Goal: Task Accomplishment & Management: Manage account settings

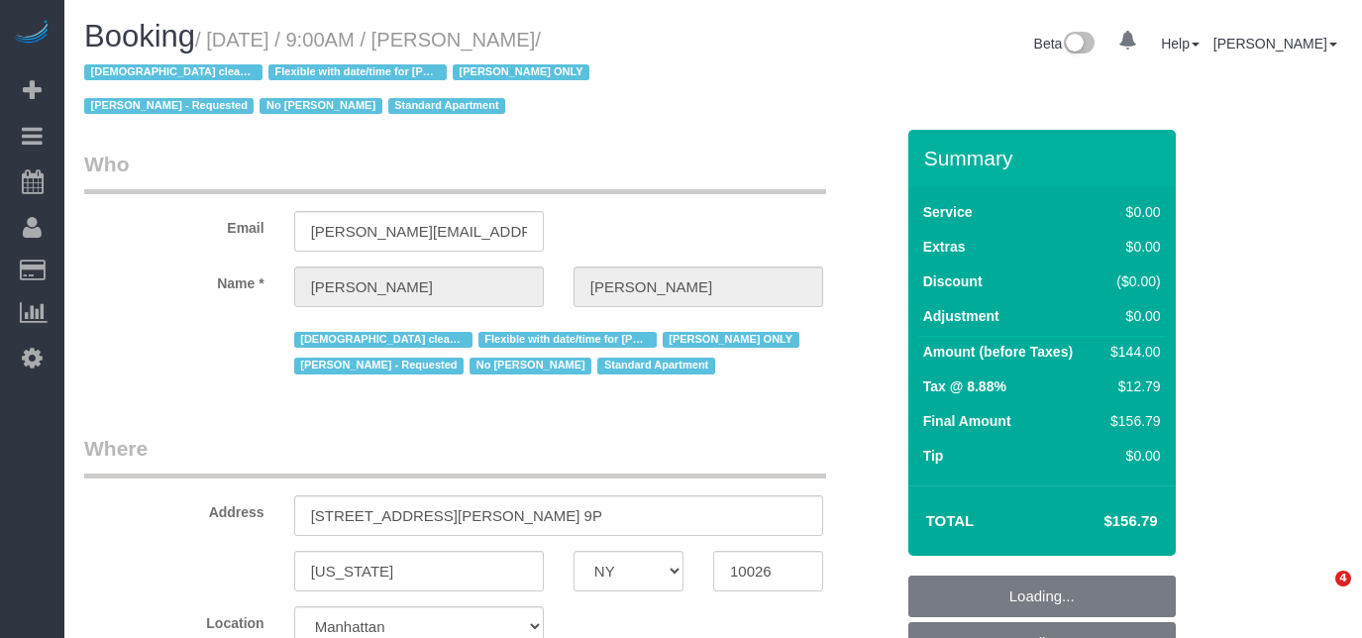
select select "NY"
select select "string:stripe-pm_1RcBTe4VGloSiKo7VQKAoqvK"
select select "number:57"
select select "number:74"
select select "number:15"
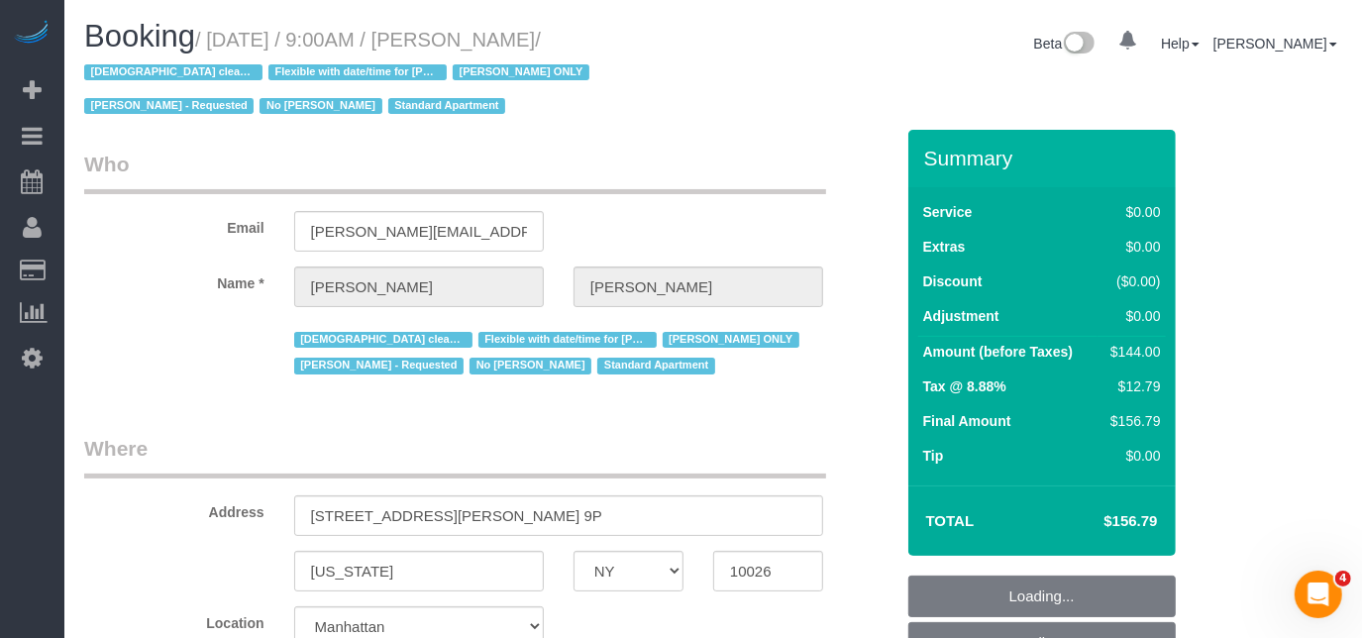
select select "number:5"
select select "object:807"
select select "spot1"
select select "object:1350"
select select "1"
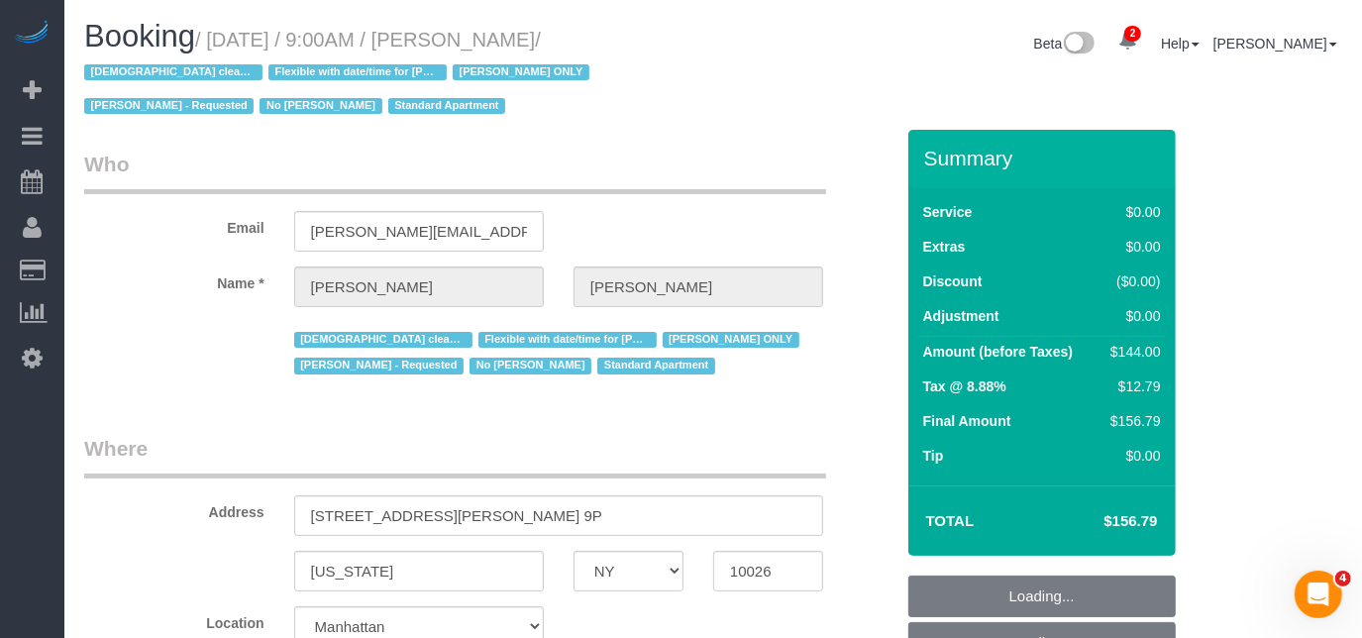
select select "1"
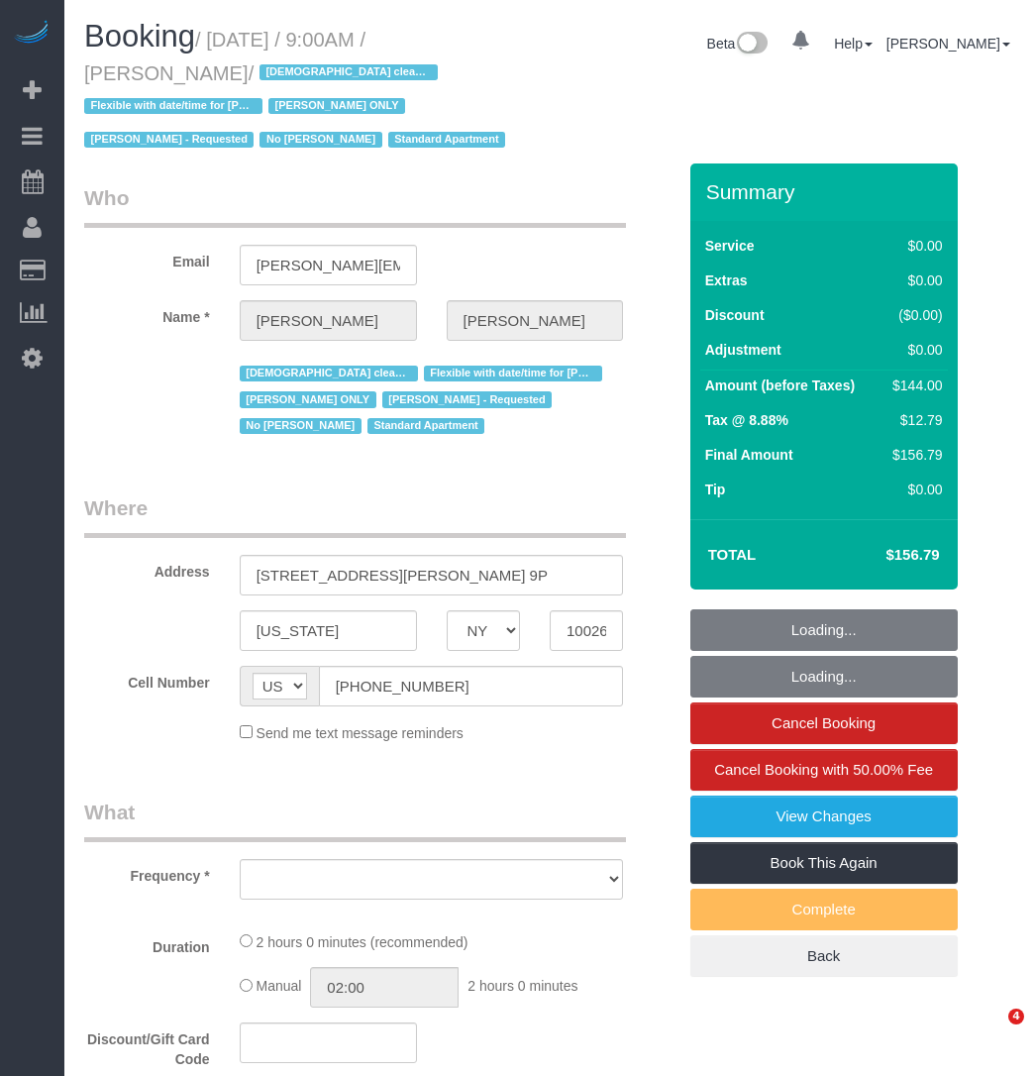
select select "NY"
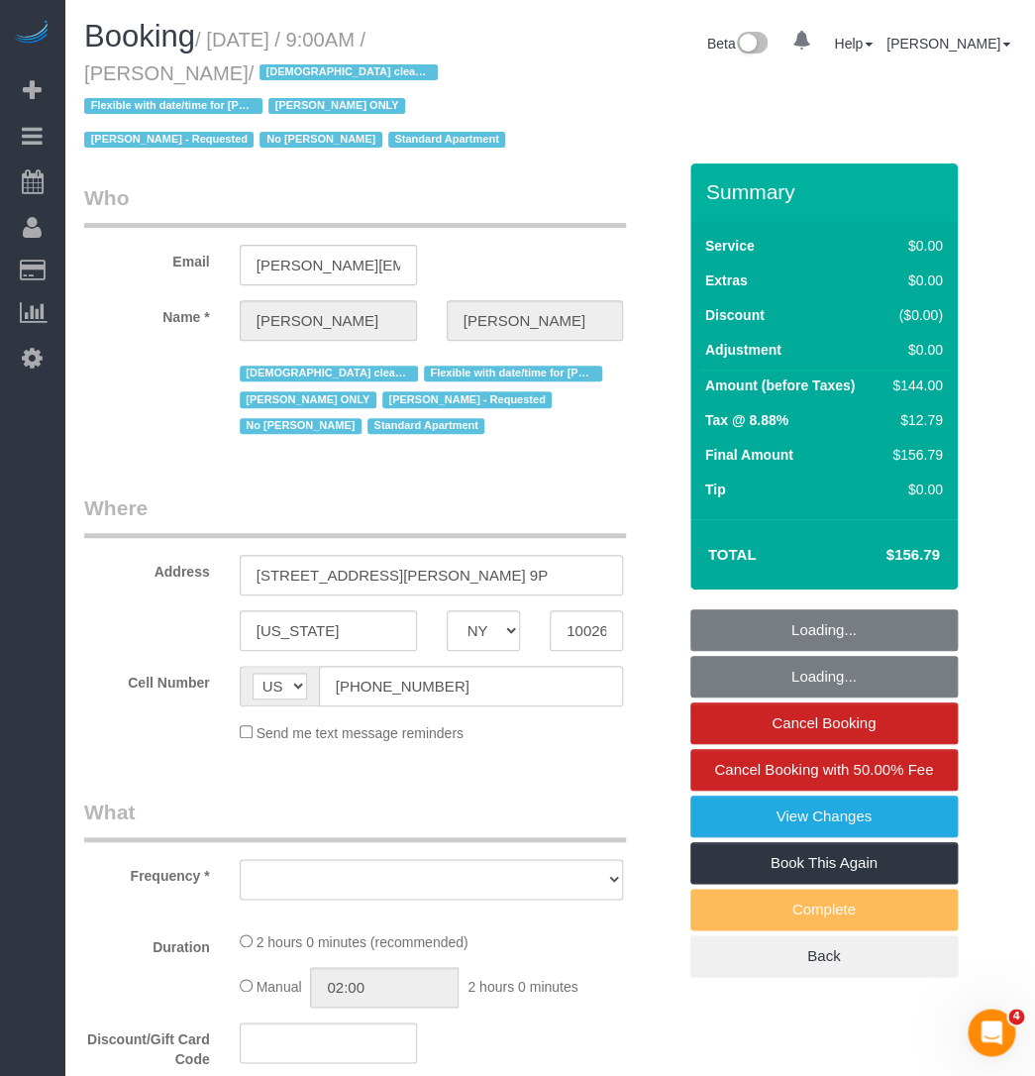
select select "object:656"
select select "number:57"
select select "number:74"
select select "number:15"
select select "number:5"
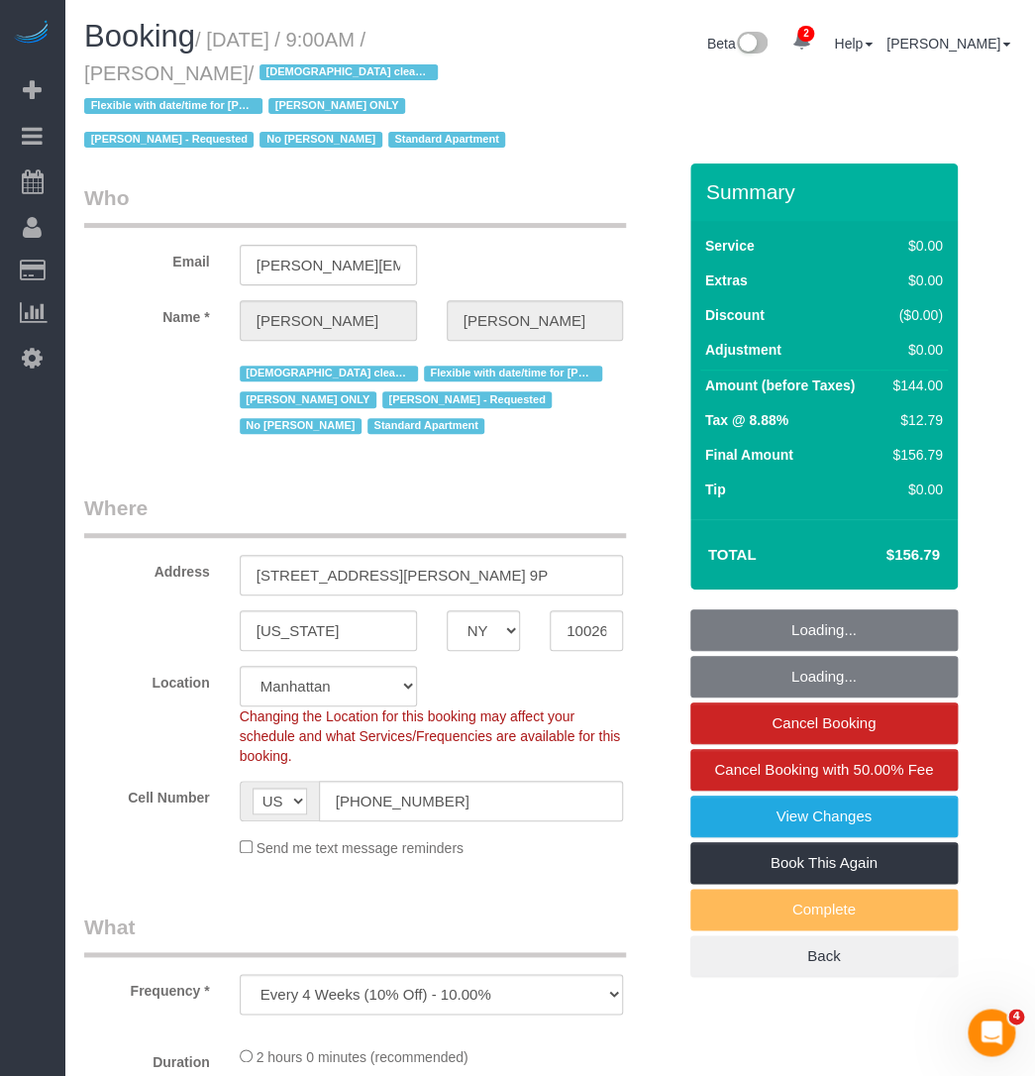
select select "object:811"
select select "string:stripe-pm_1RcBTe4VGloSiKo7VQKAoqvK"
select select "1"
select select "spot1"
select select "1"
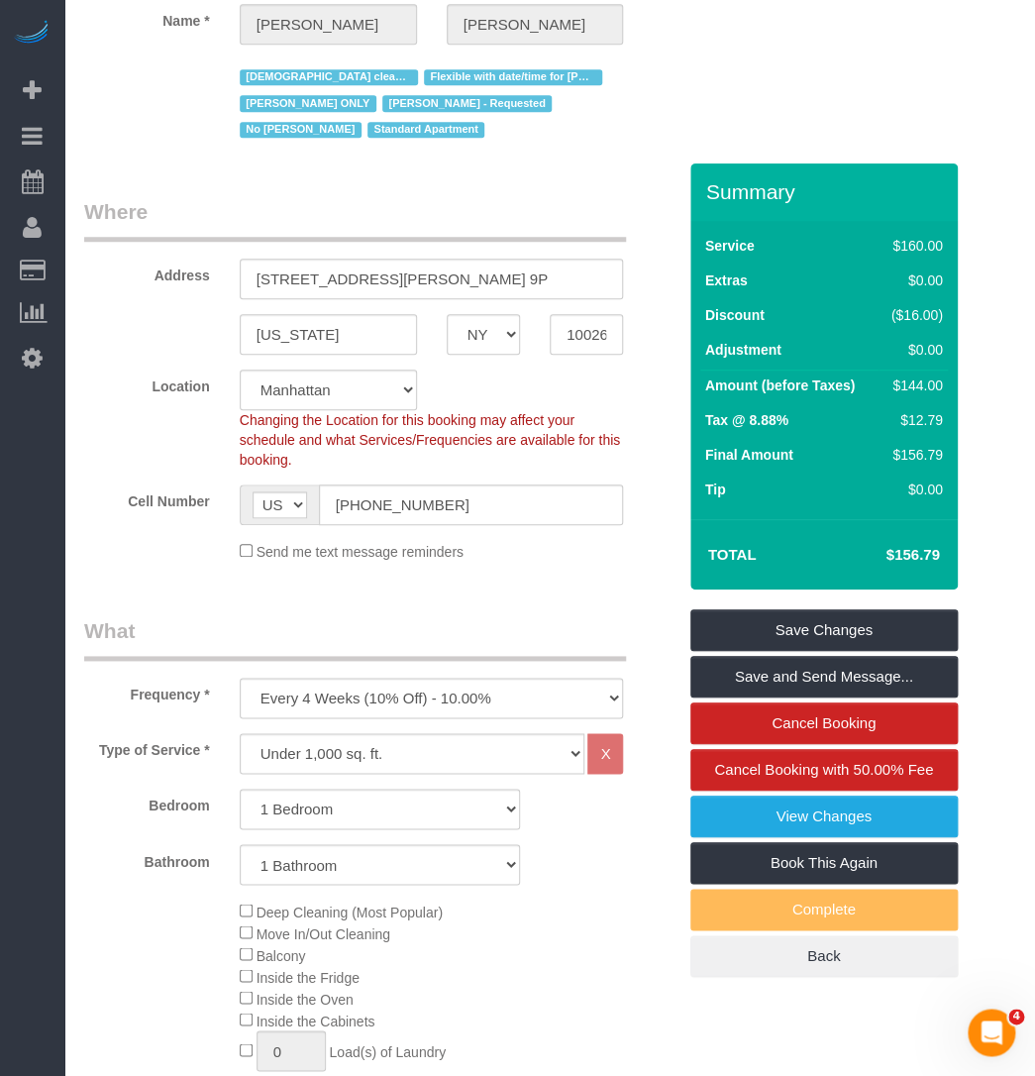
scroll to position [269, 0]
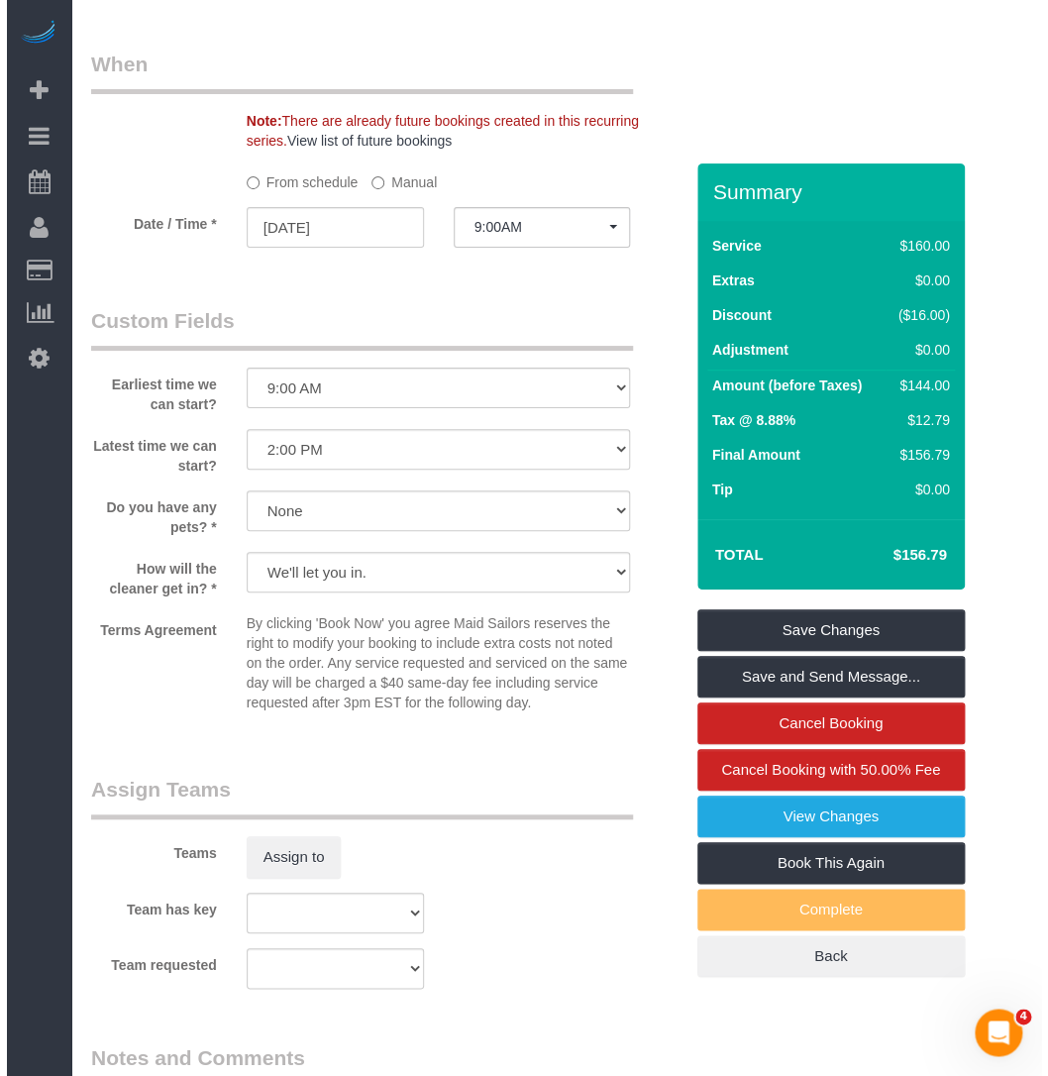
scroll to position [2430, 0]
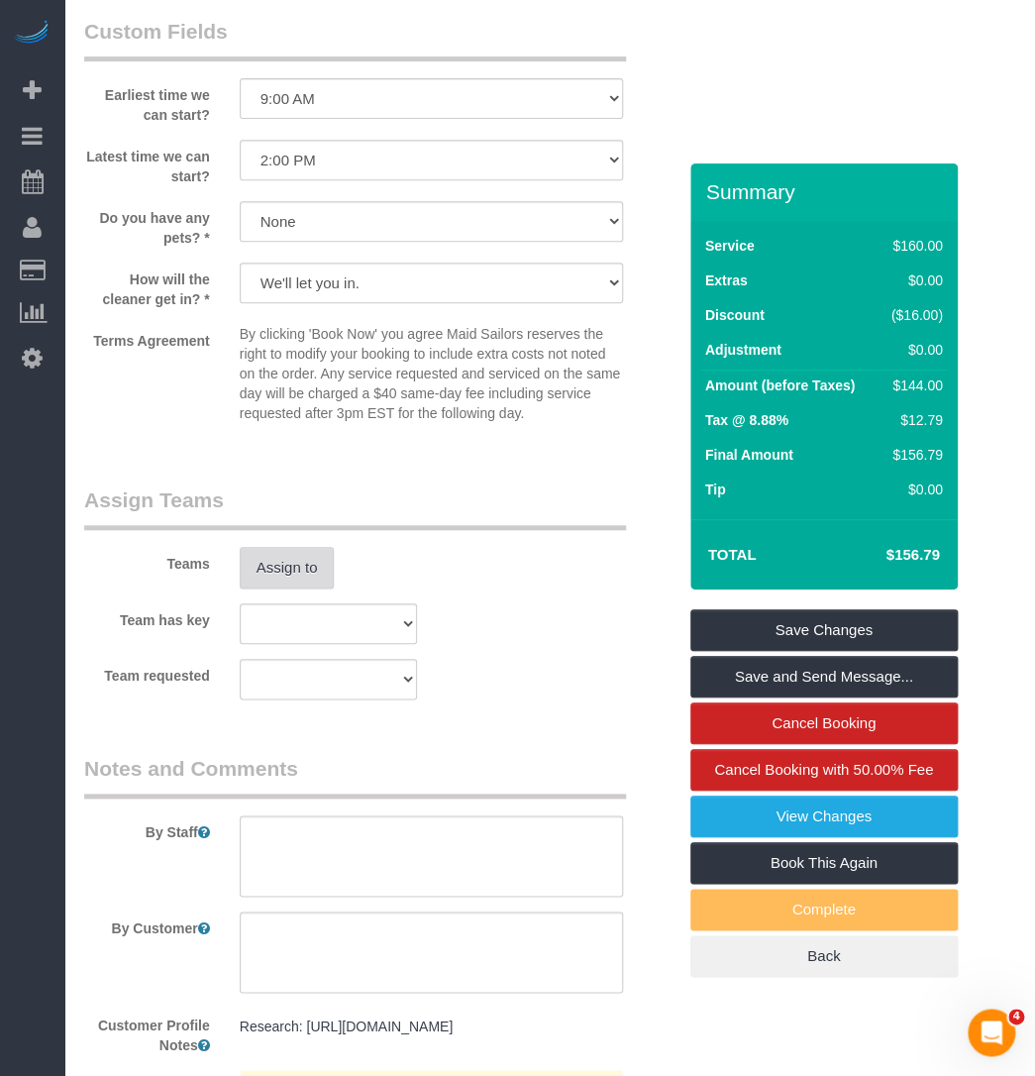
click at [319, 568] on button "Assign to" at bounding box center [287, 568] width 95 height 42
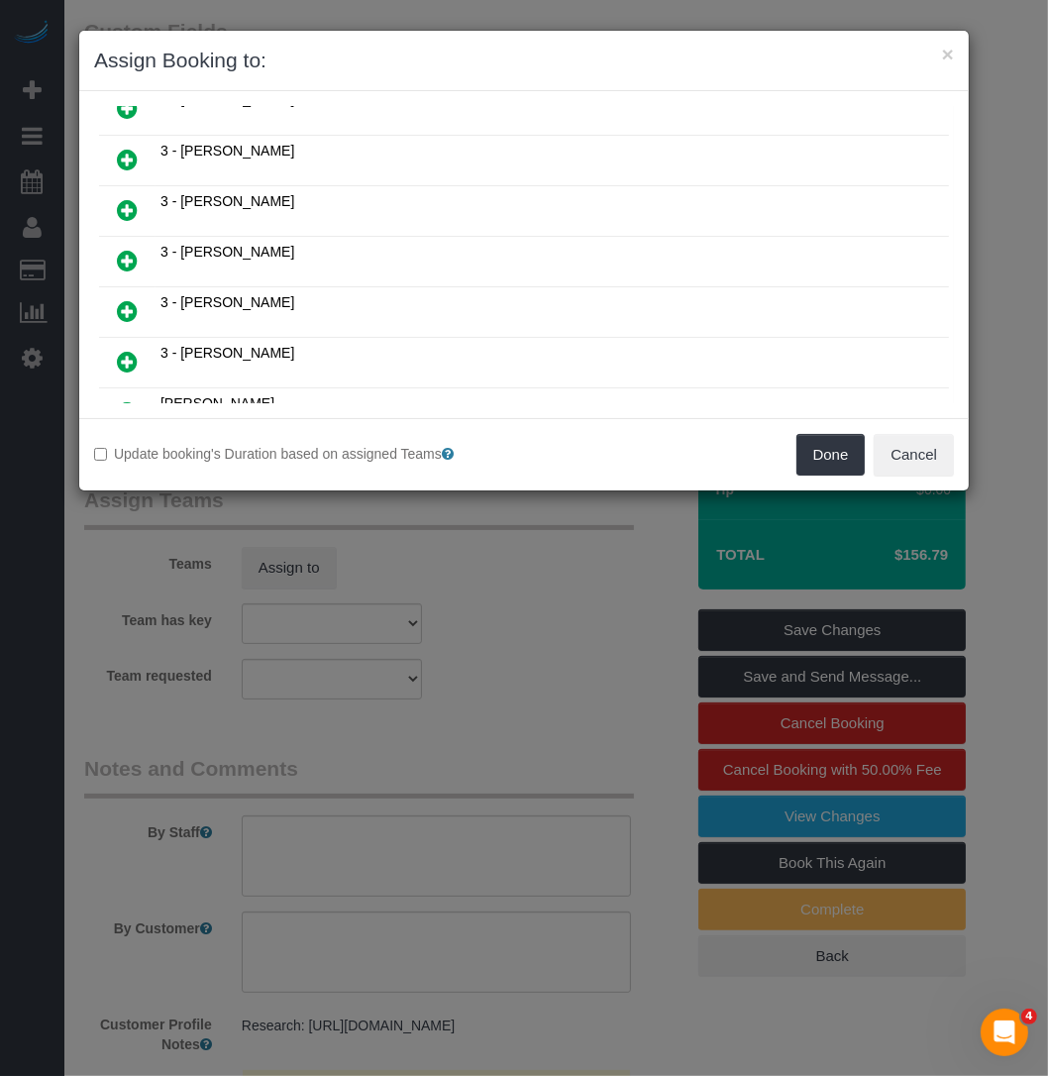
scroll to position [1343, 0]
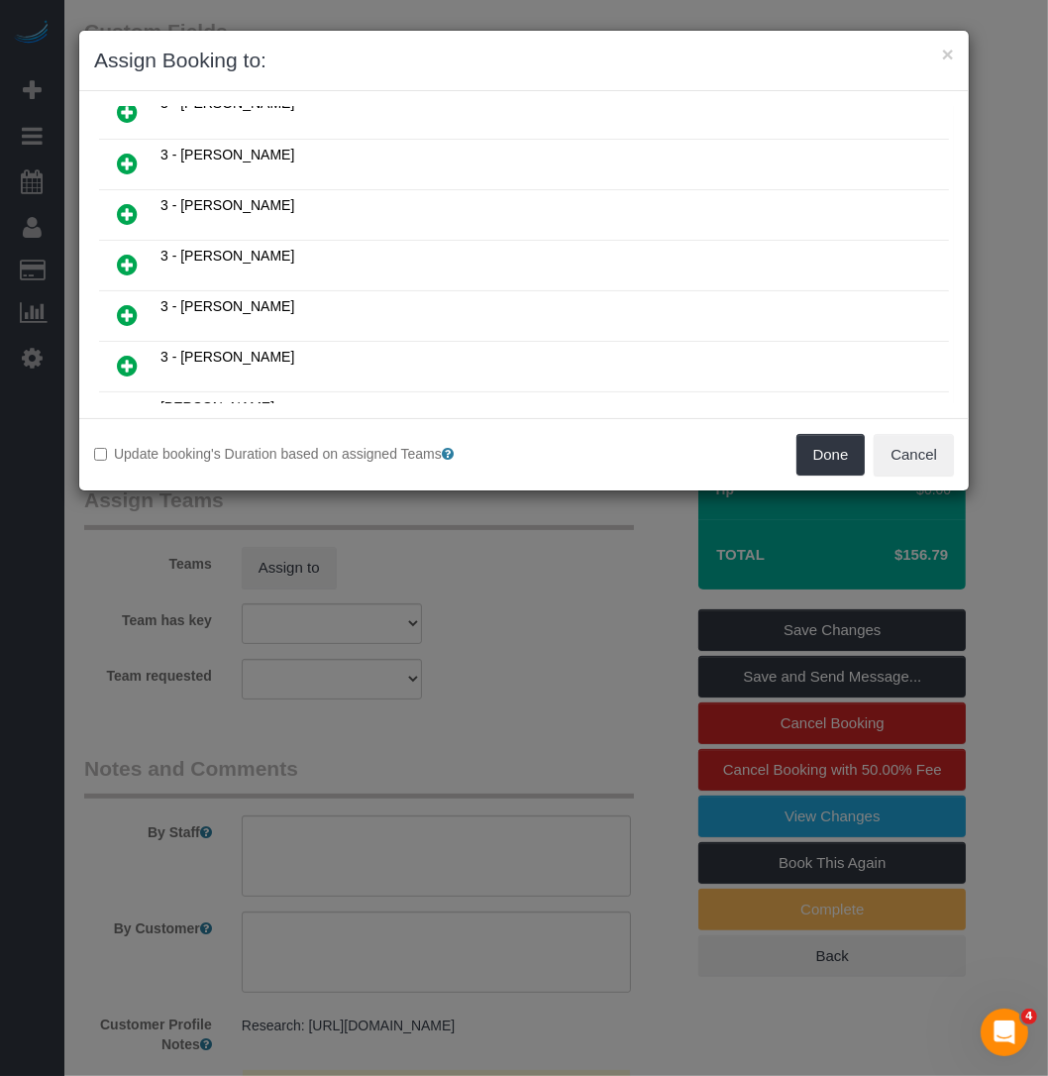
click at [129, 202] on icon at bounding box center [127, 214] width 21 height 24
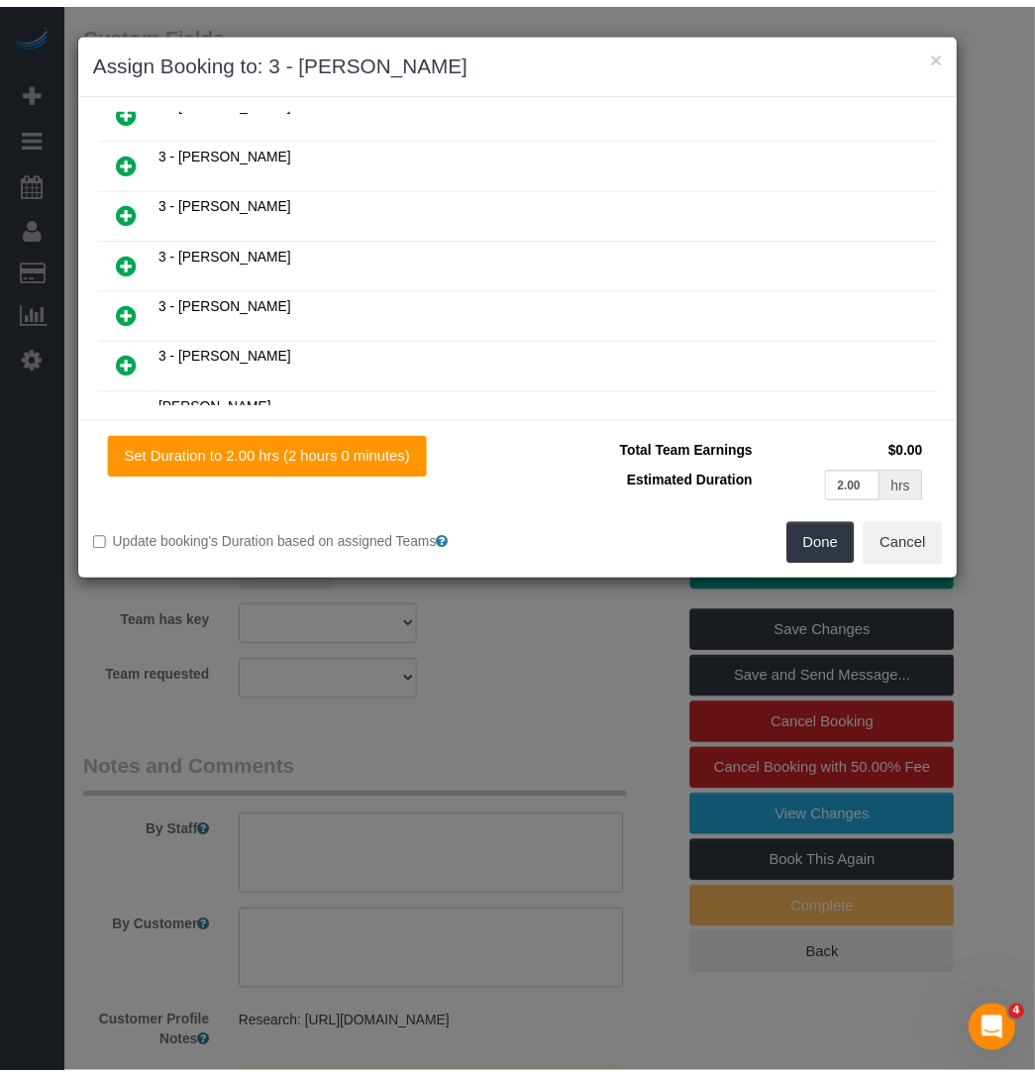
scroll to position [1390, 0]
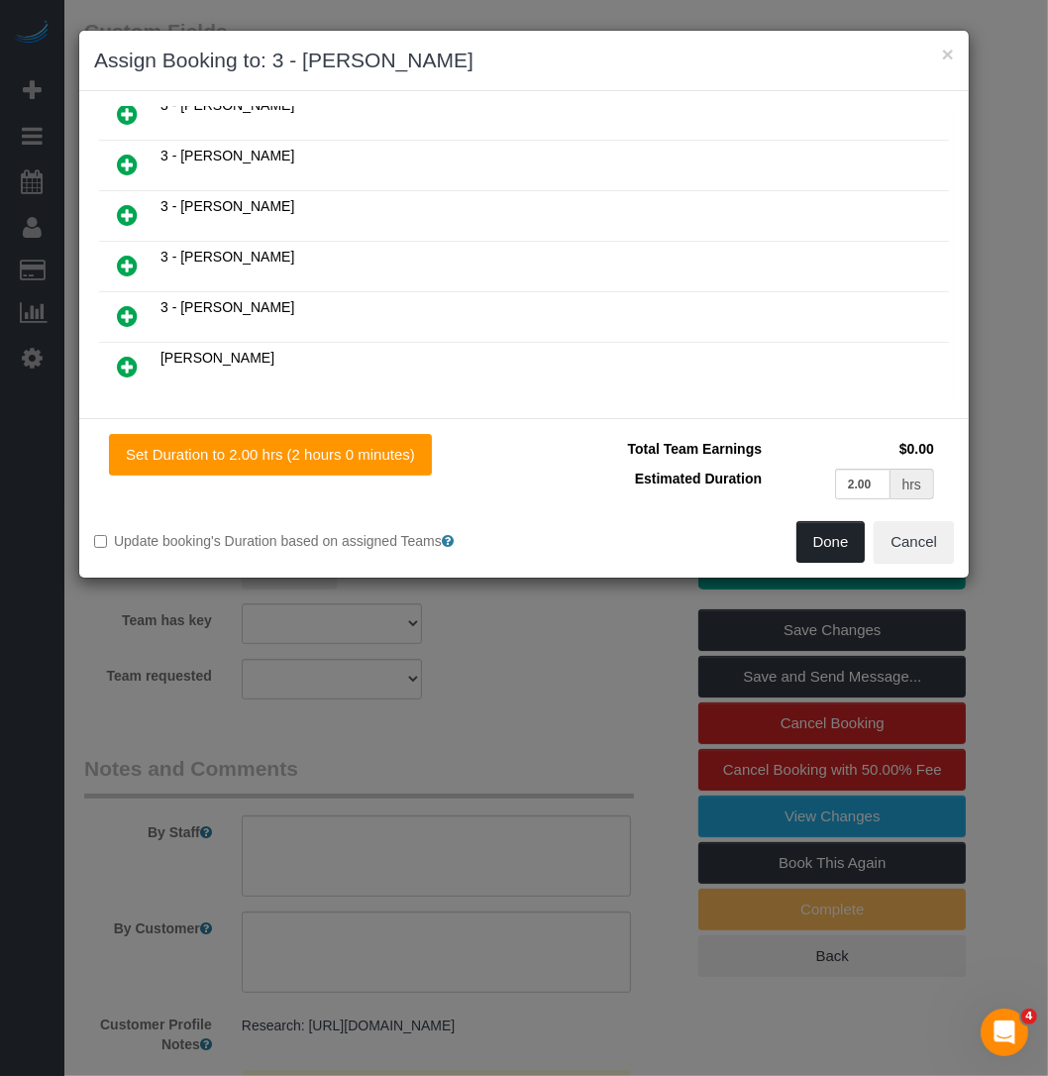
click at [852, 536] on button "Done" at bounding box center [830, 542] width 69 height 42
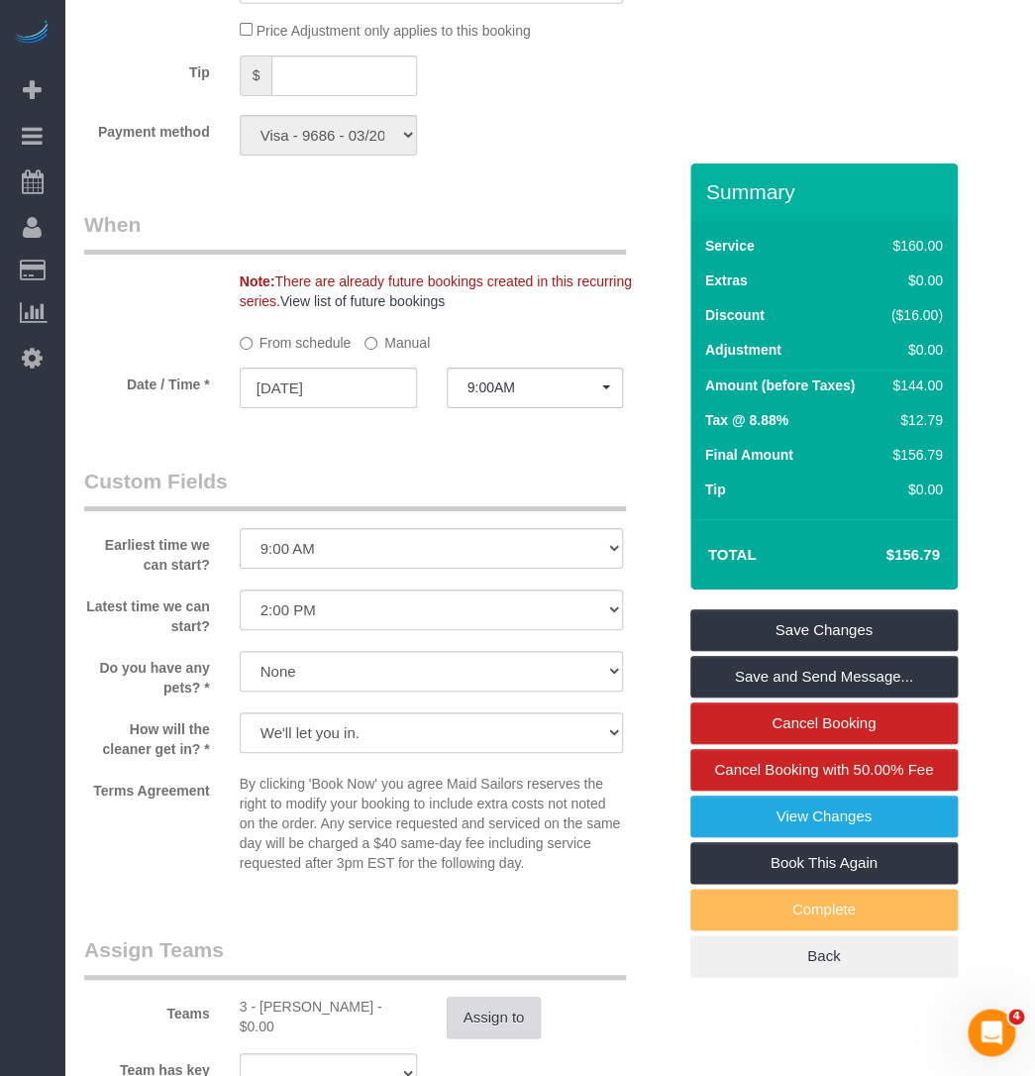
scroll to position [1981, 0]
click at [461, 400] on button "9:00AM" at bounding box center [535, 387] width 177 height 41
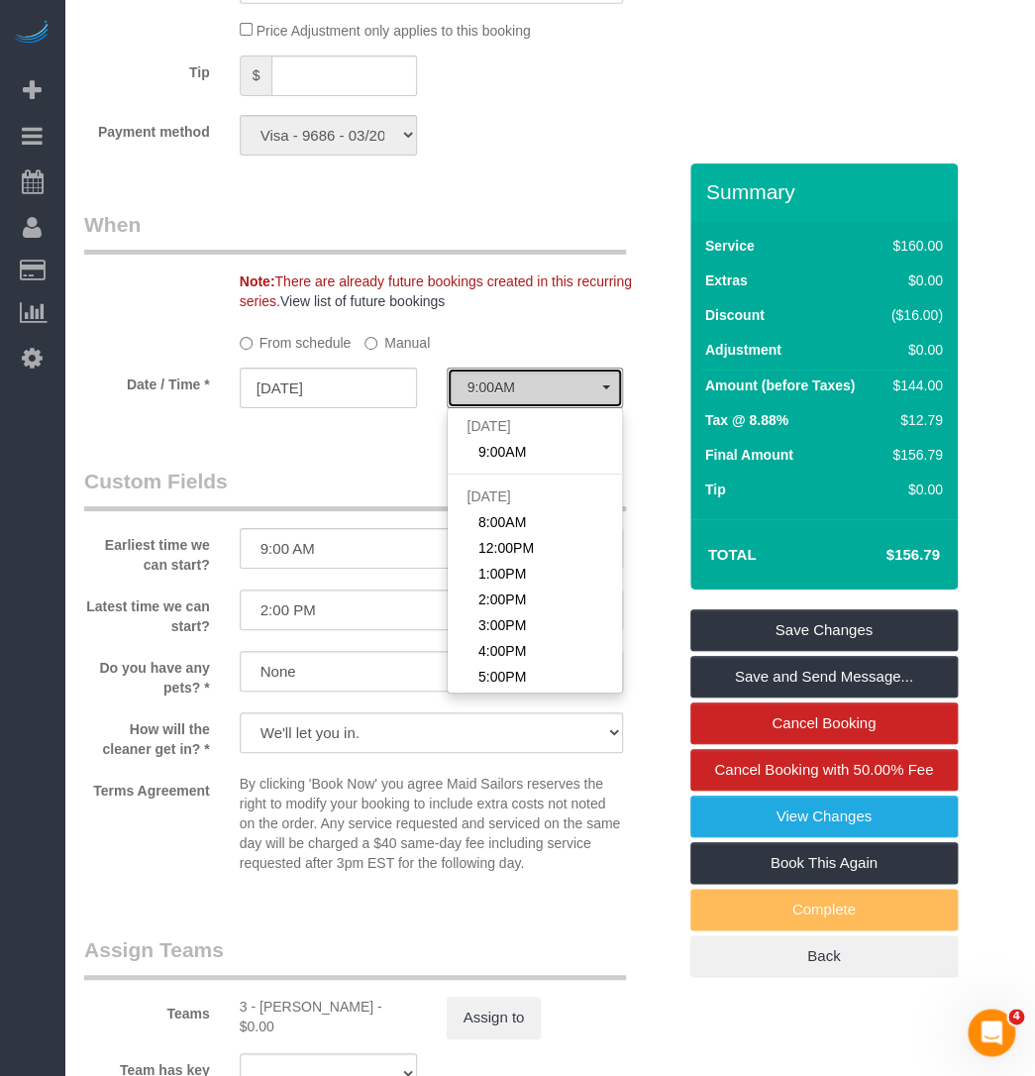
click at [462, 399] on button "9:00AM" at bounding box center [535, 387] width 177 height 41
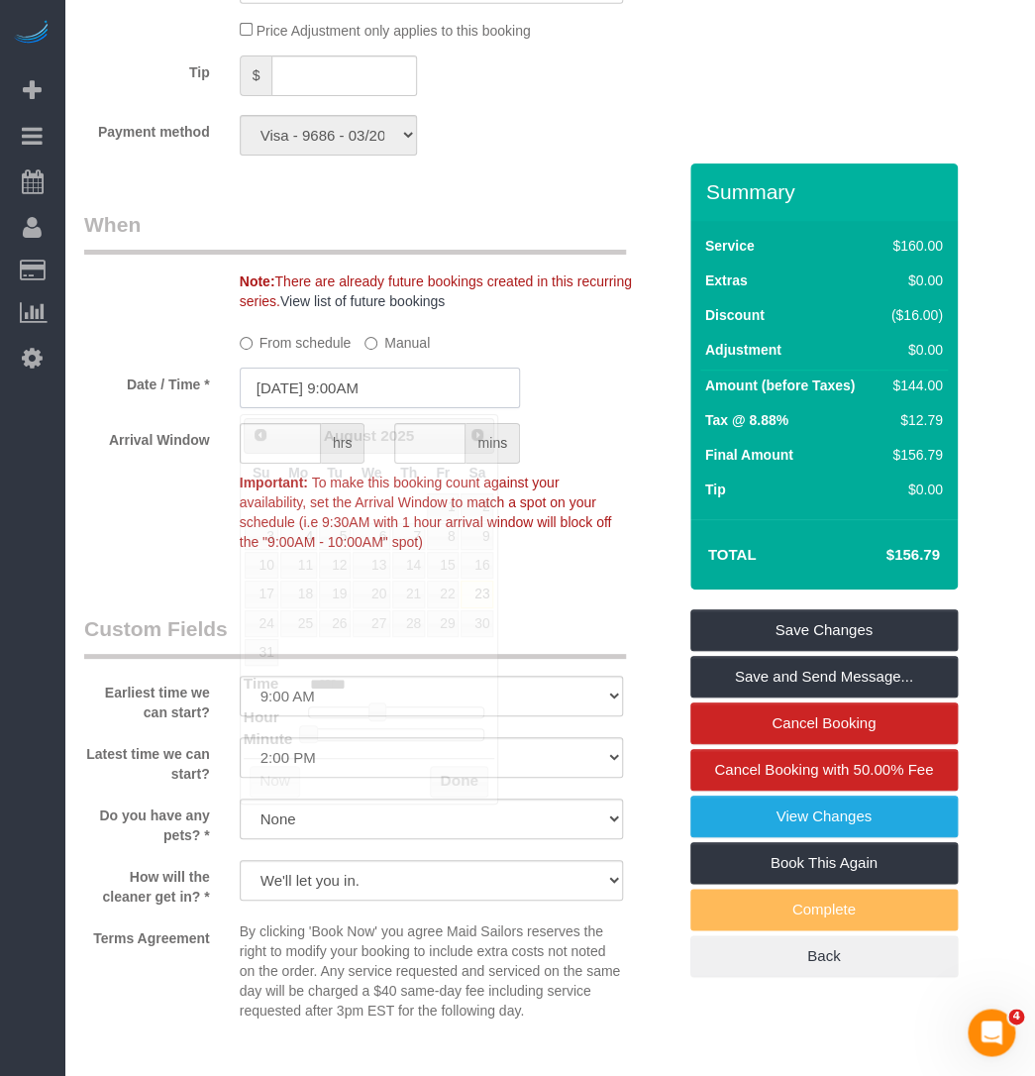
click at [439, 385] on input "08/23/2025 9:00AM" at bounding box center [380, 387] width 280 height 41
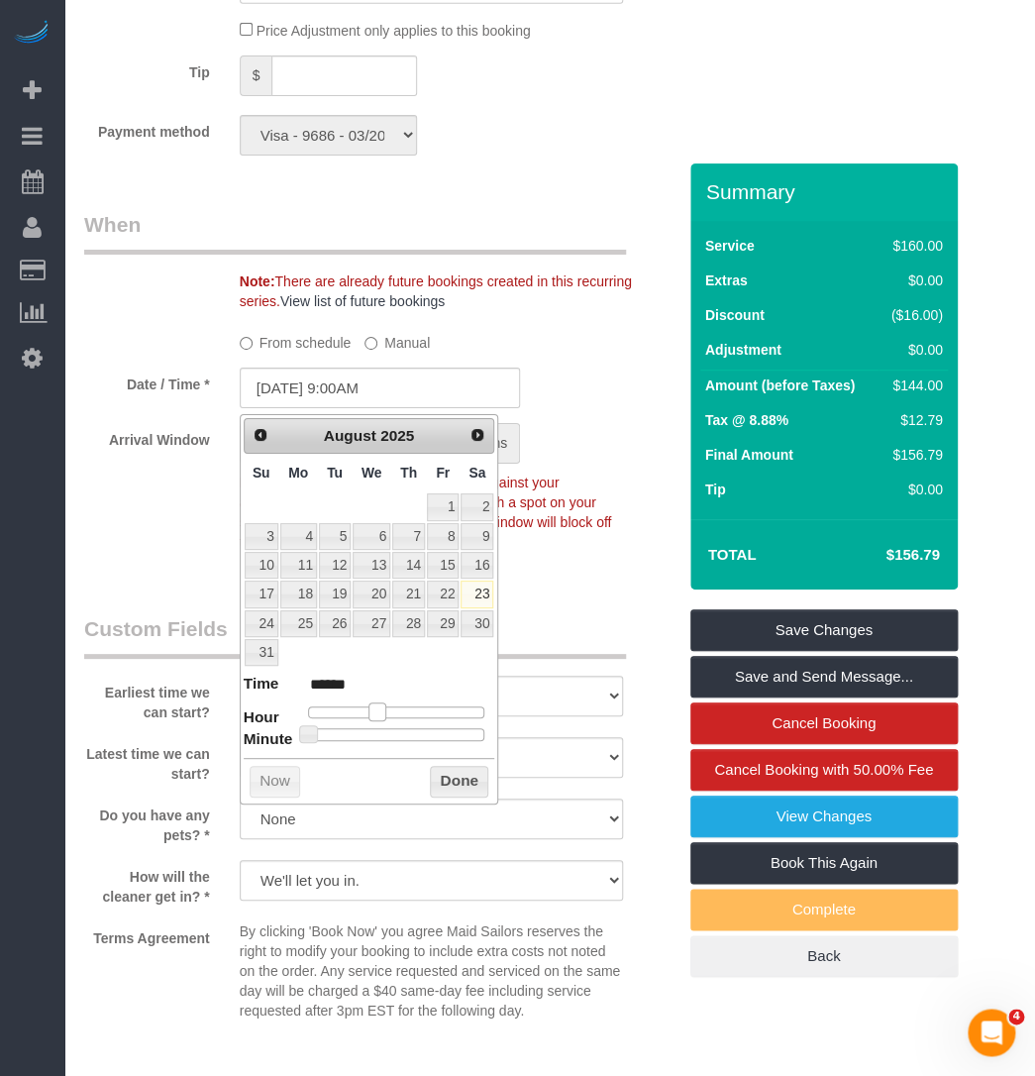
type input "08/23/2025 10:00AM"
type input "*******"
click at [386, 719] on dl "Time ******* Hour Minute Second Millisecond Microsecond Time Zone ***** ***** *…" at bounding box center [370, 706] width 252 height 68
click at [455, 778] on button "Done" at bounding box center [459, 782] width 58 height 32
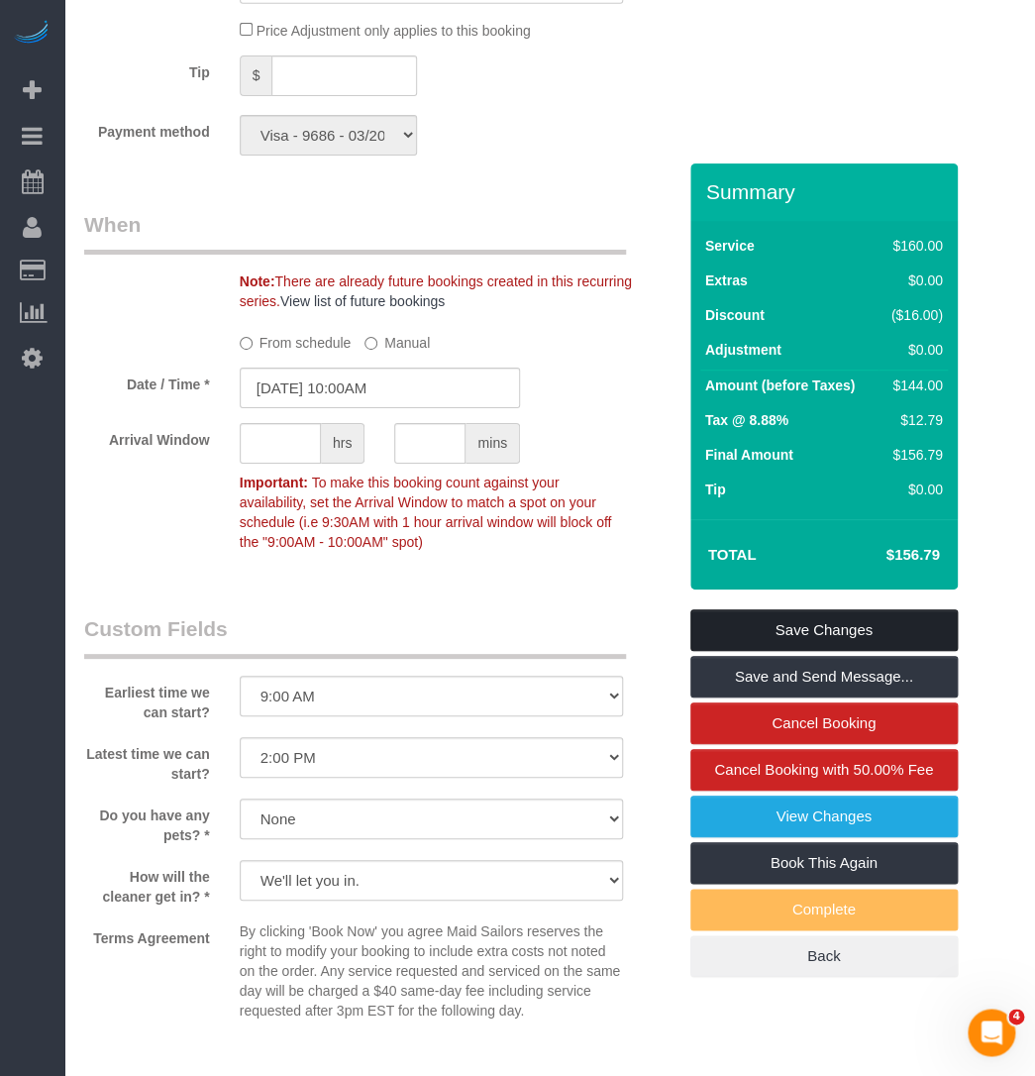
click at [763, 615] on link "Save Changes" at bounding box center [823, 630] width 267 height 42
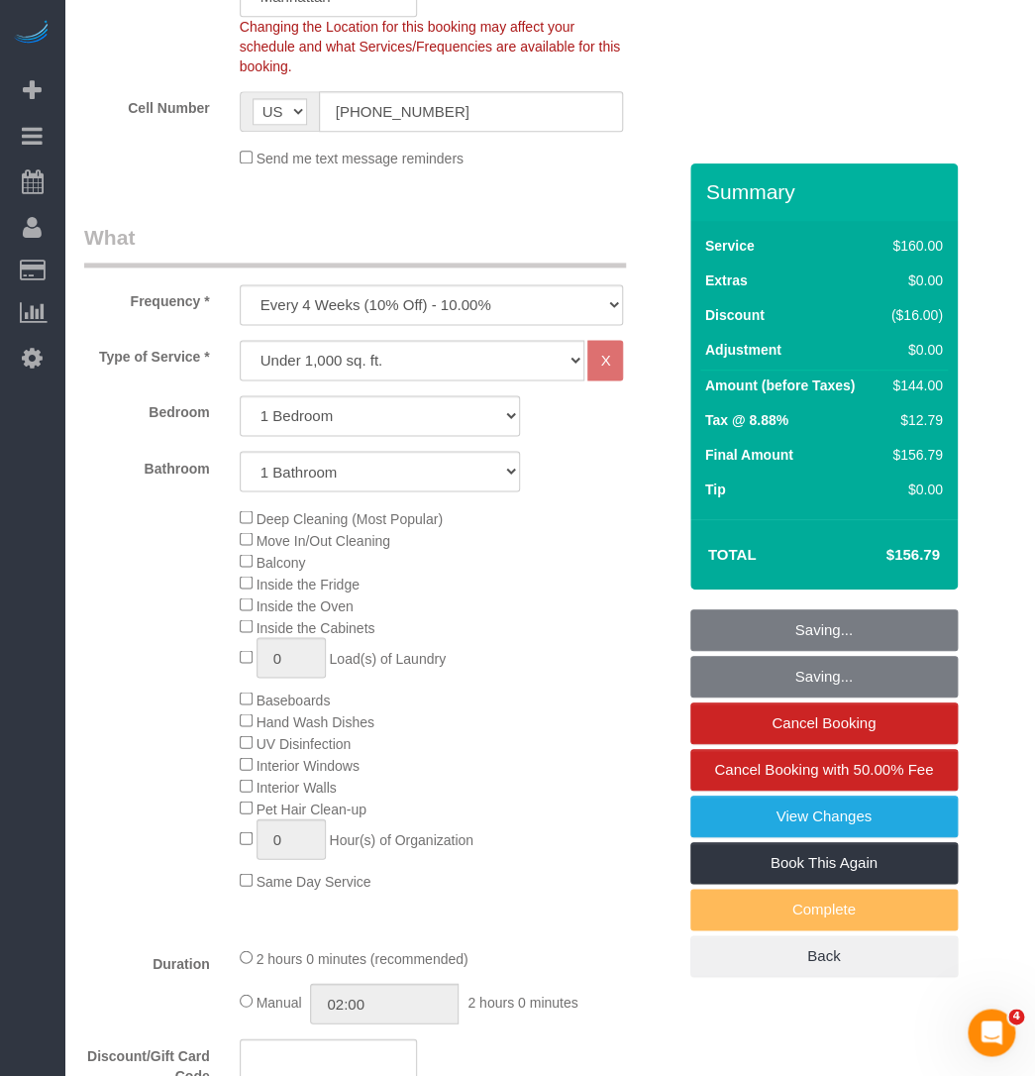
scroll to position [450, 0]
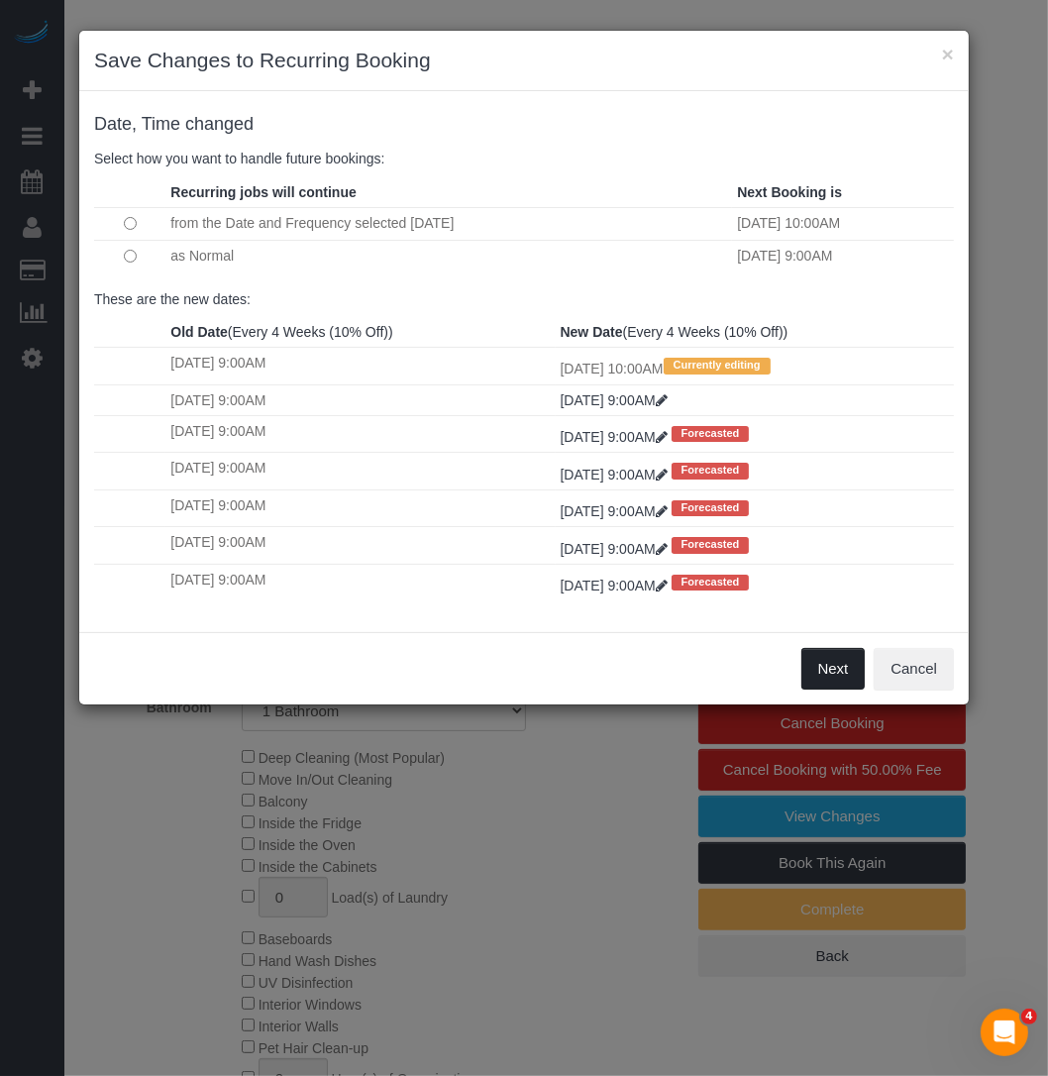
click at [841, 671] on button "Next" at bounding box center [833, 669] width 64 height 42
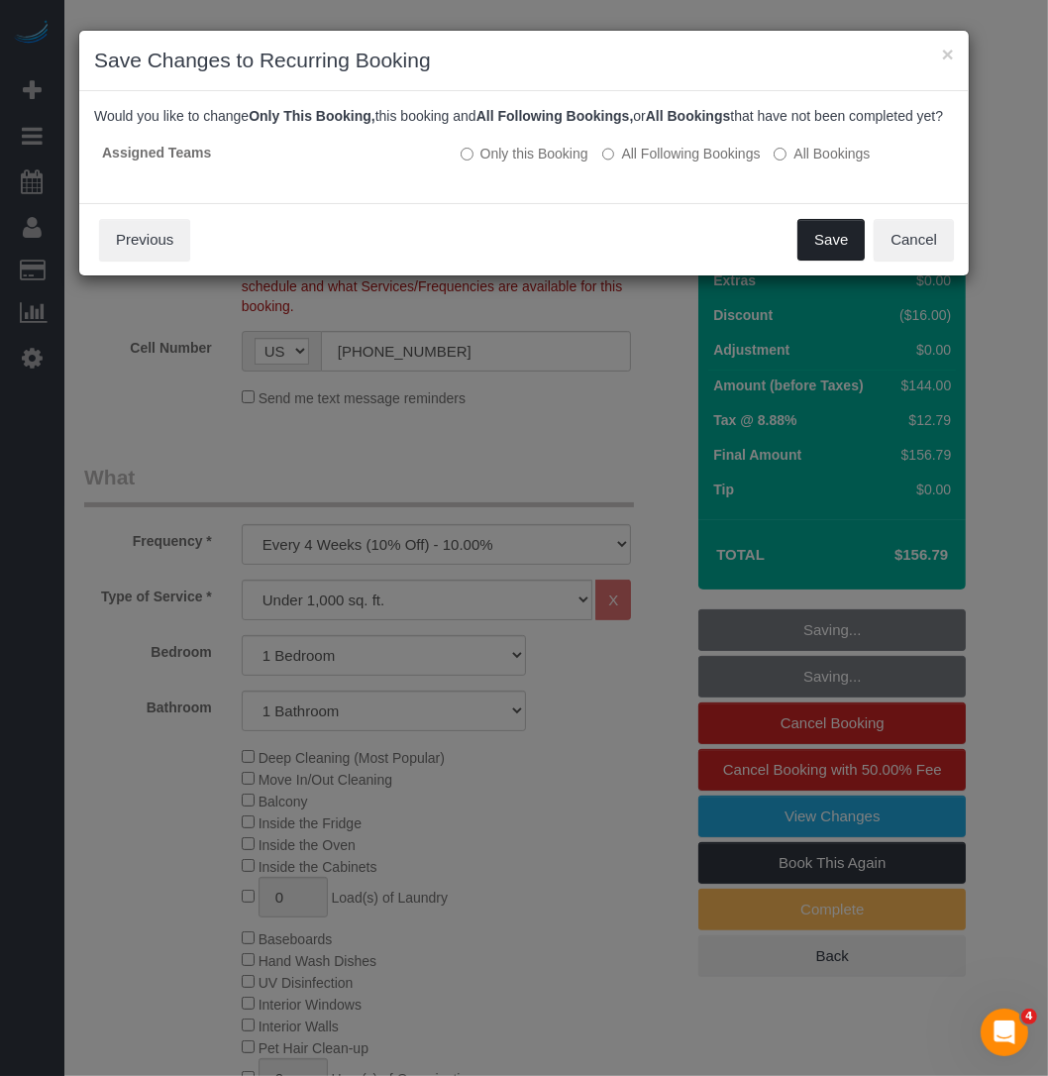
click at [812, 260] on button "Save" at bounding box center [830, 240] width 67 height 42
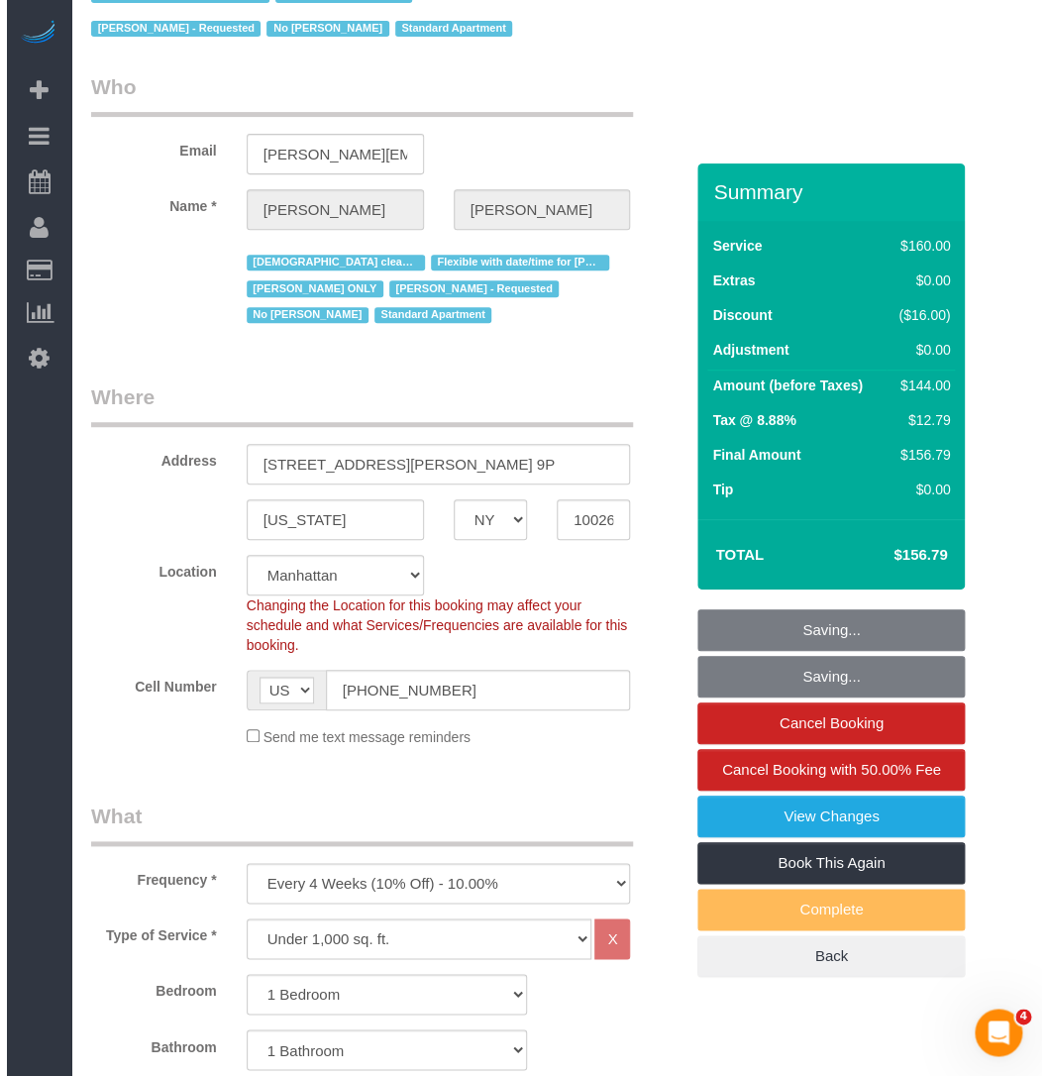
scroll to position [0, 0]
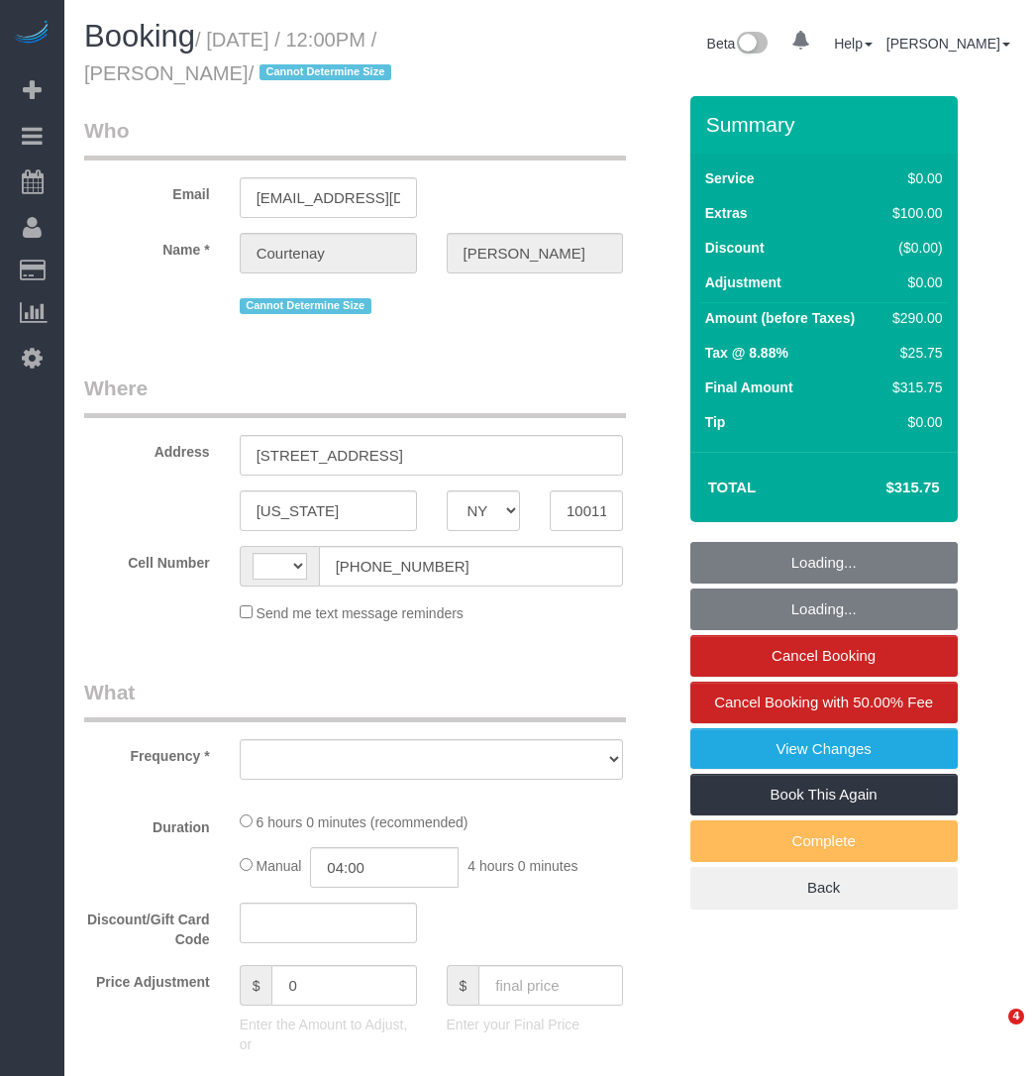
select select "NY"
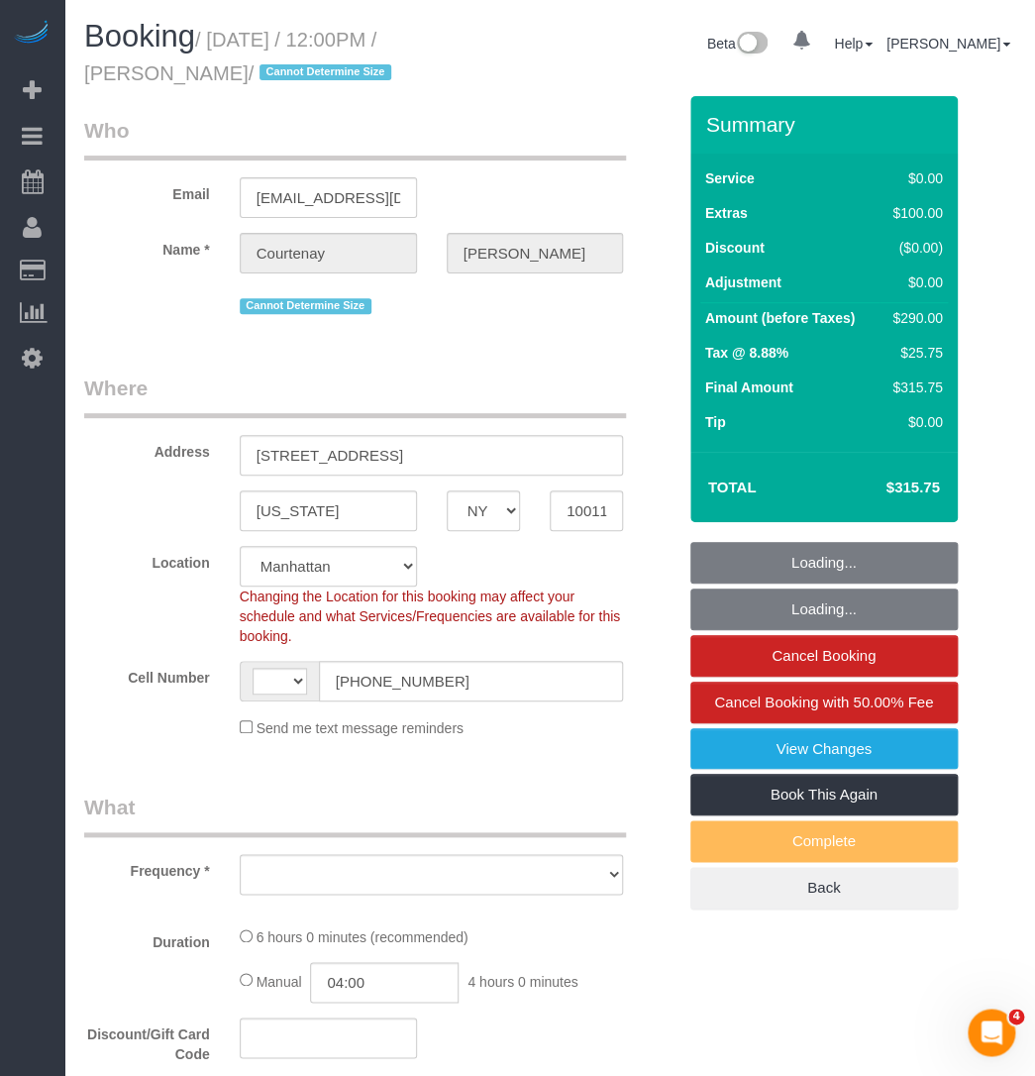
select select "string:US"
select select "string:stripe-pm_1RwpLJ4VGloSiKo7v6odXzfJ"
select select "2"
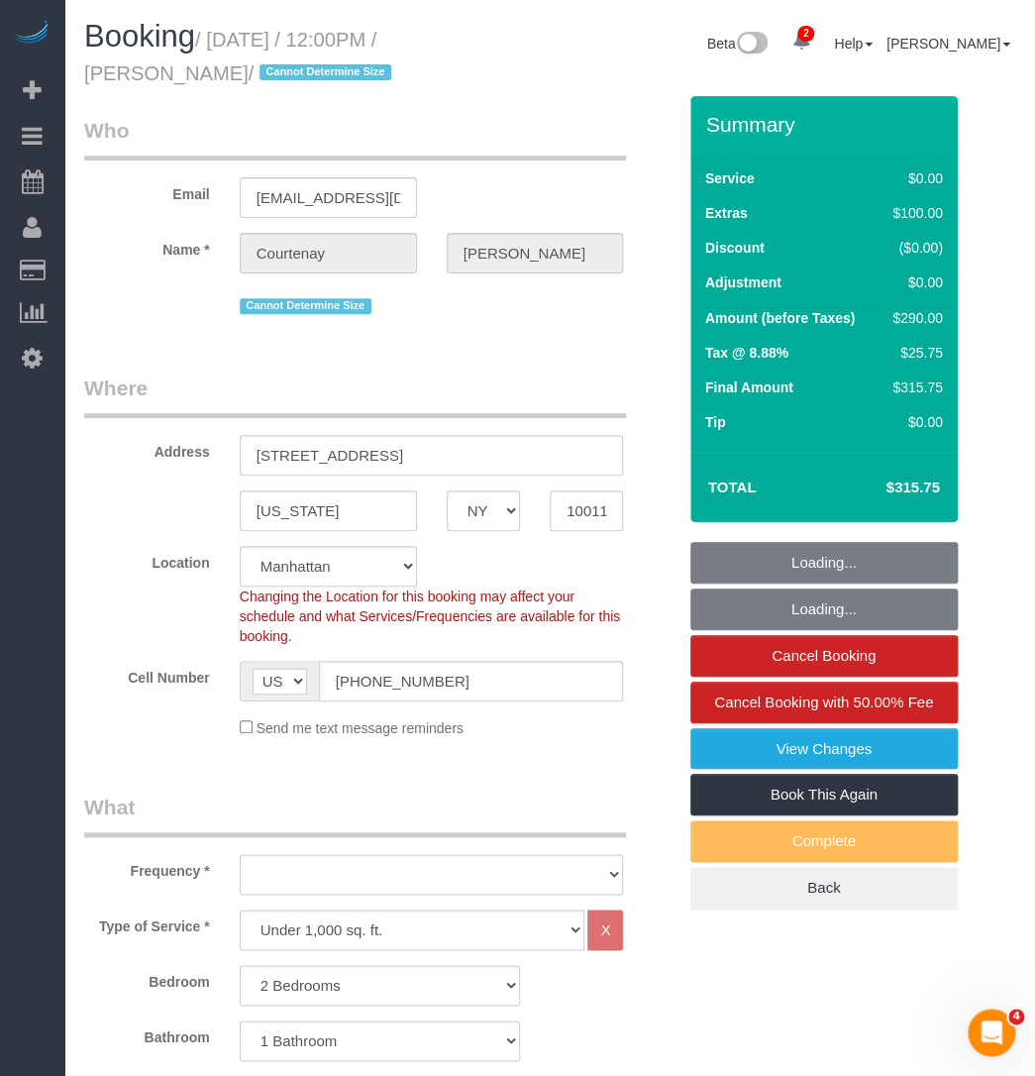
select select "object:747"
select select "spot1"
select select "number:60"
select select "number:76"
select select "number:15"
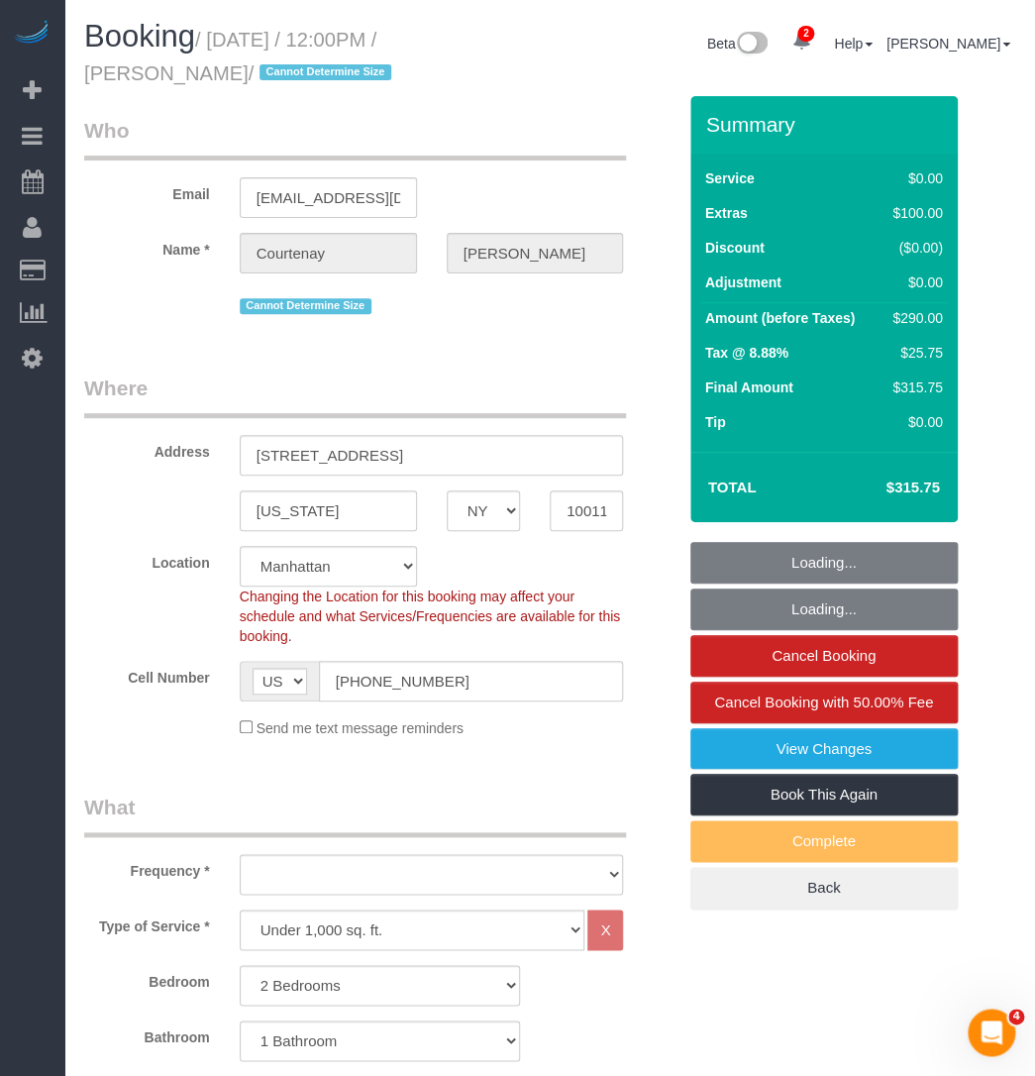
select select "number:5"
select select "2"
select select "object:1350"
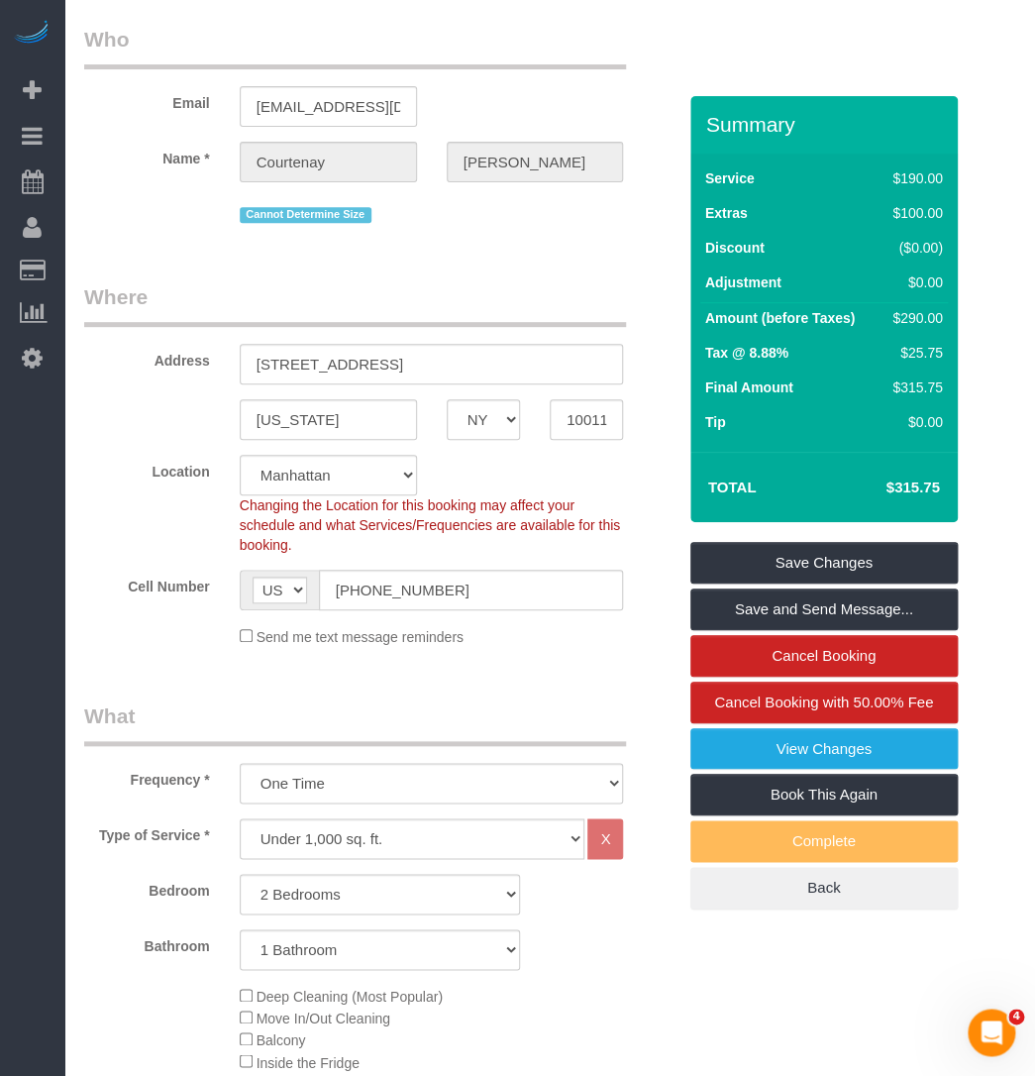
scroll to position [89, 0]
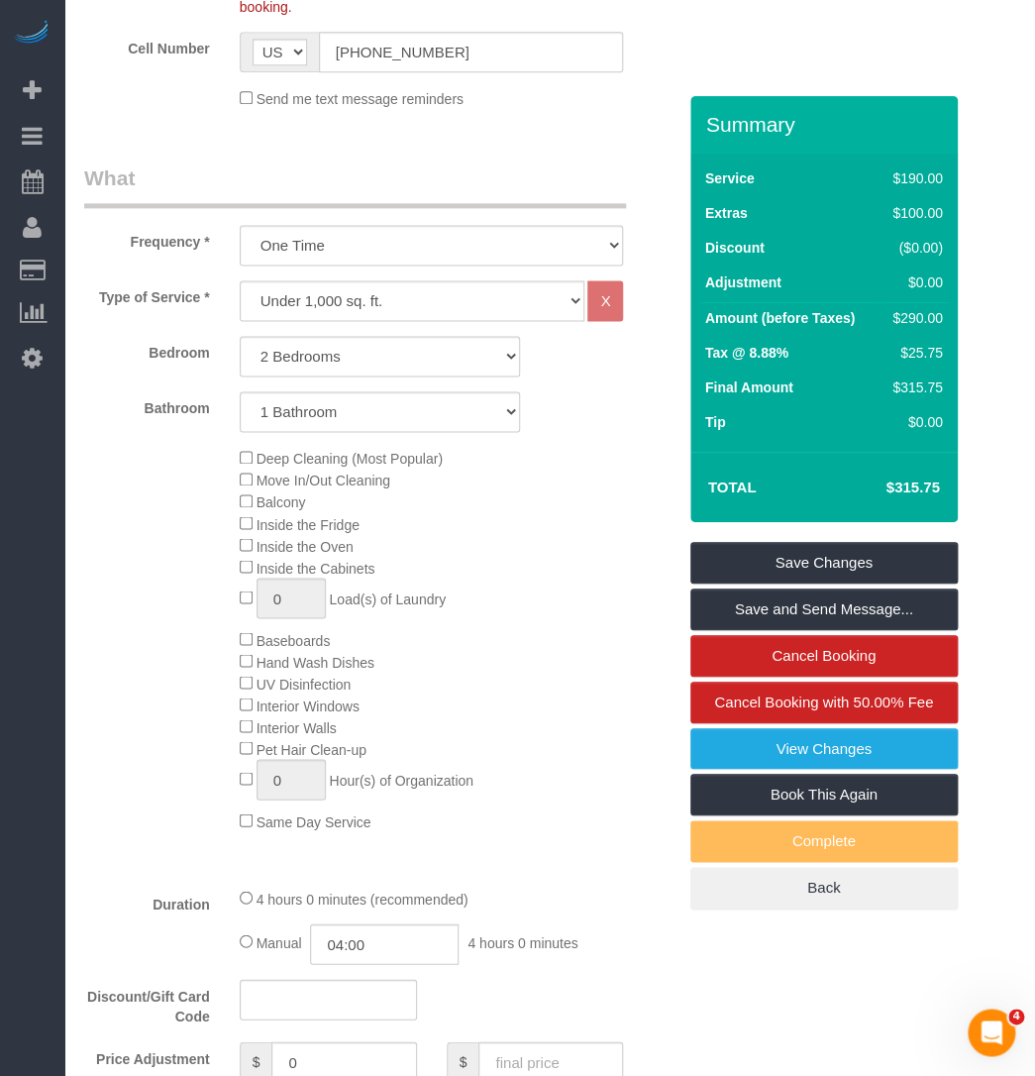
scroll to position [630, 0]
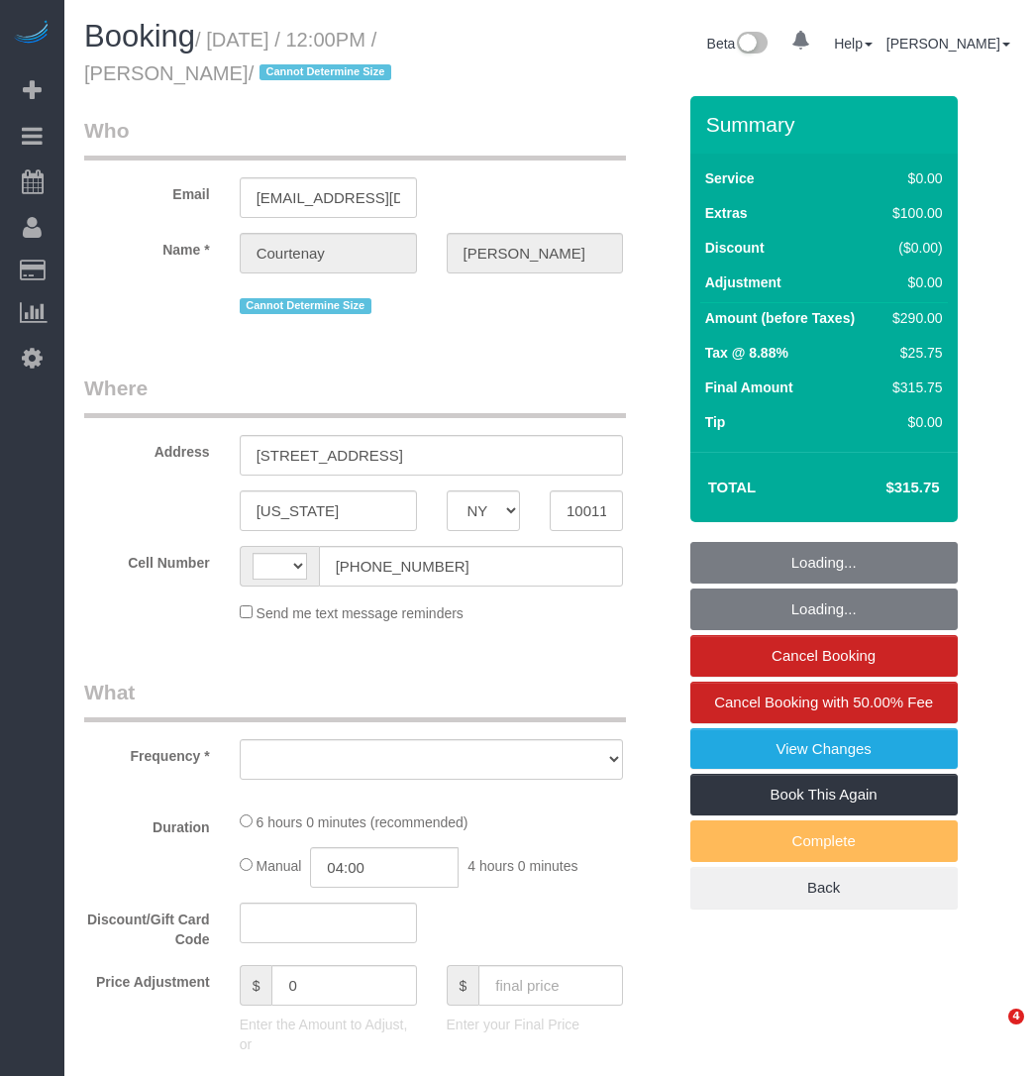
select select "NY"
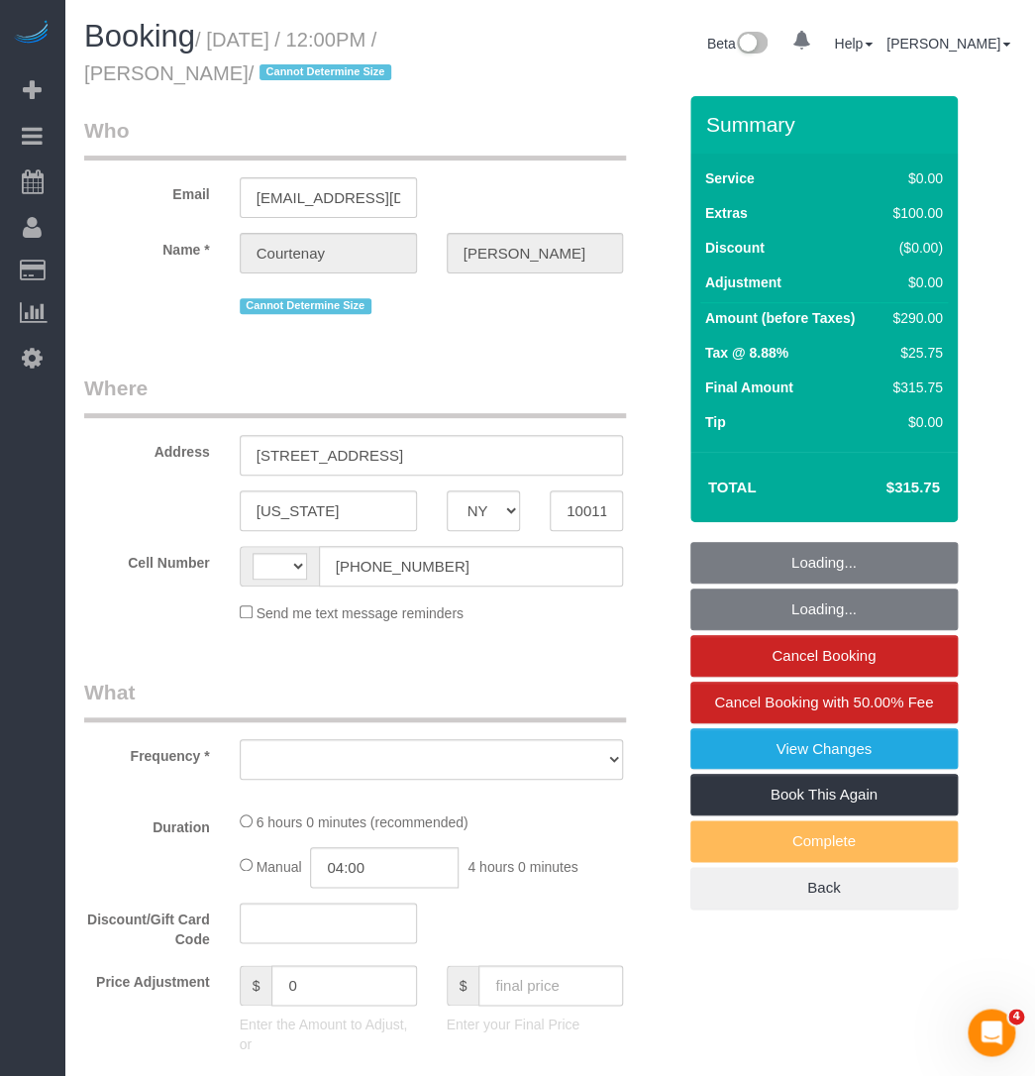
select select "string:US"
select select "object:642"
select select "2"
select select "spot1"
select select "number:60"
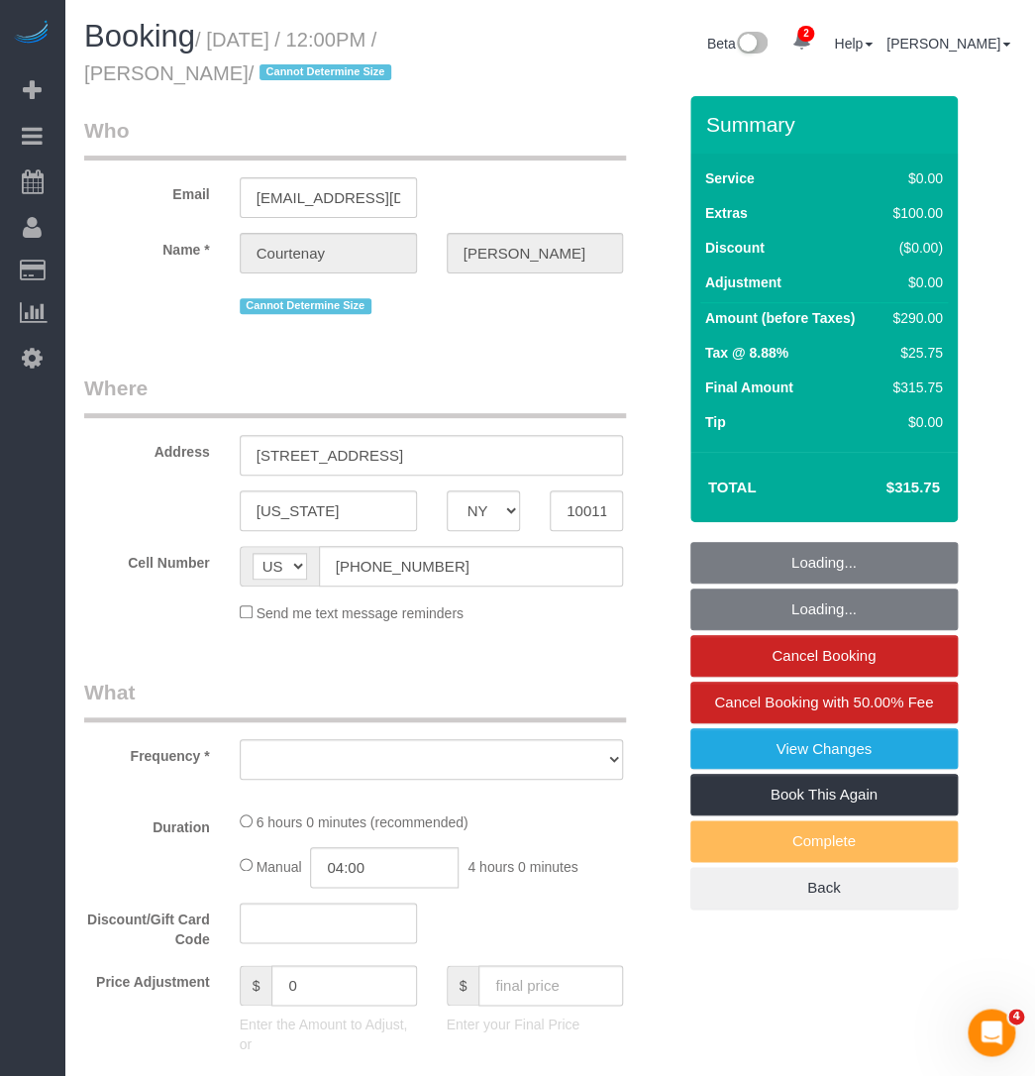
select select "number:76"
select select "number:15"
select select "number:5"
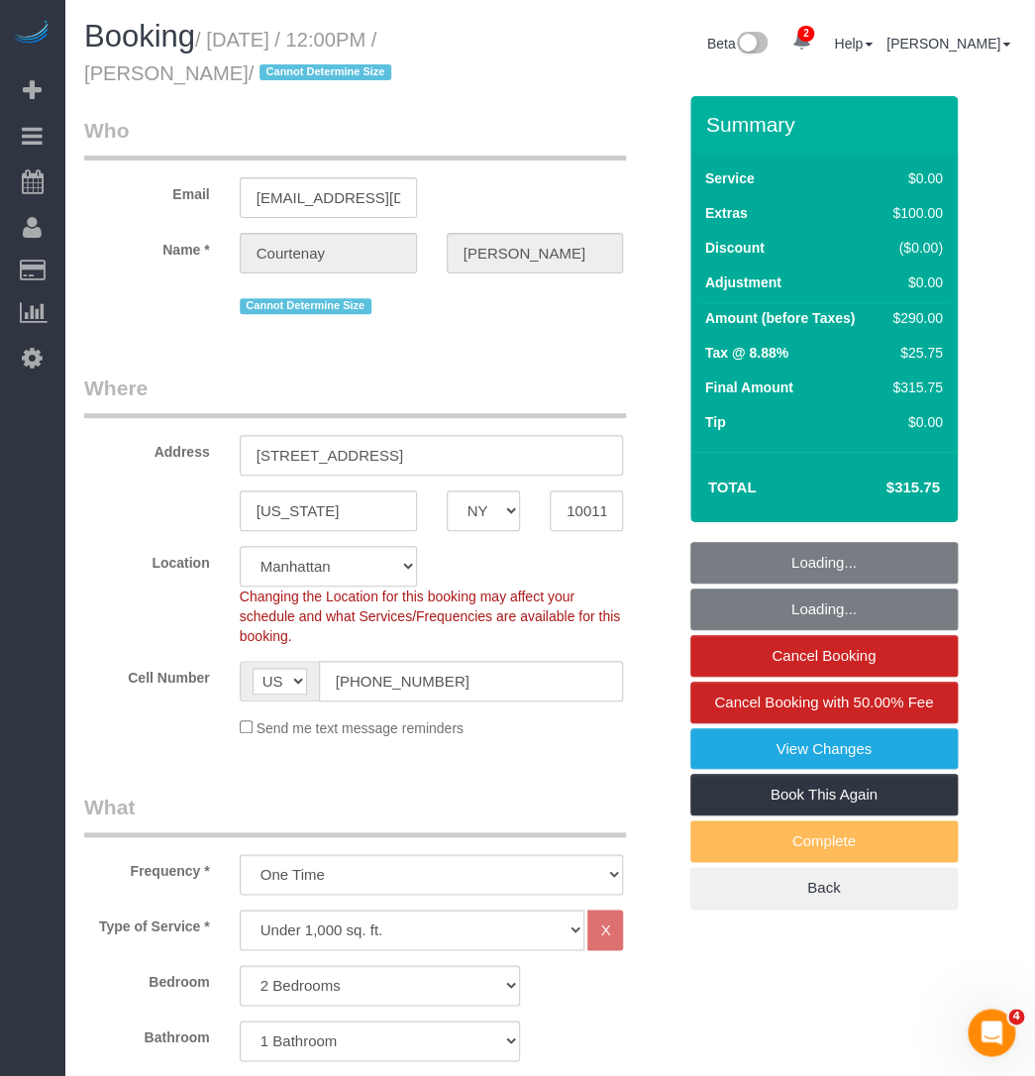
select select "object:1314"
select select "string:stripe-pm_1RwpLJ4VGloSiKo7v6odXzfJ"
drag, startPoint x: 244, startPoint y: 70, endPoint x: 82, endPoint y: 71, distance: 161.4
click at [82, 71] on div "Booking / August 23, 2025 / 12:00PM / Courtenay Valenti / Cannot Determine Size" at bounding box center [309, 58] width 480 height 76
copy small "Courtenay Valenti"
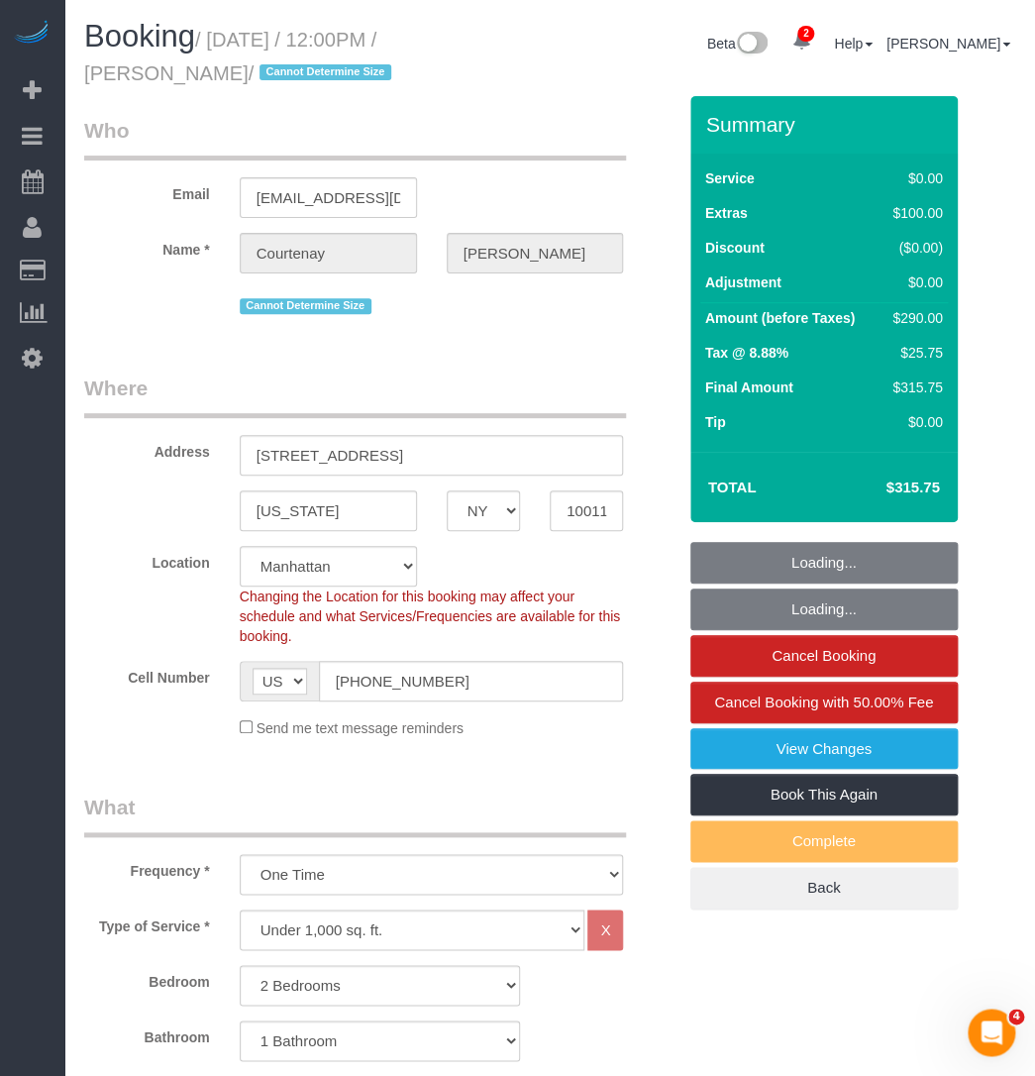
select select "2"
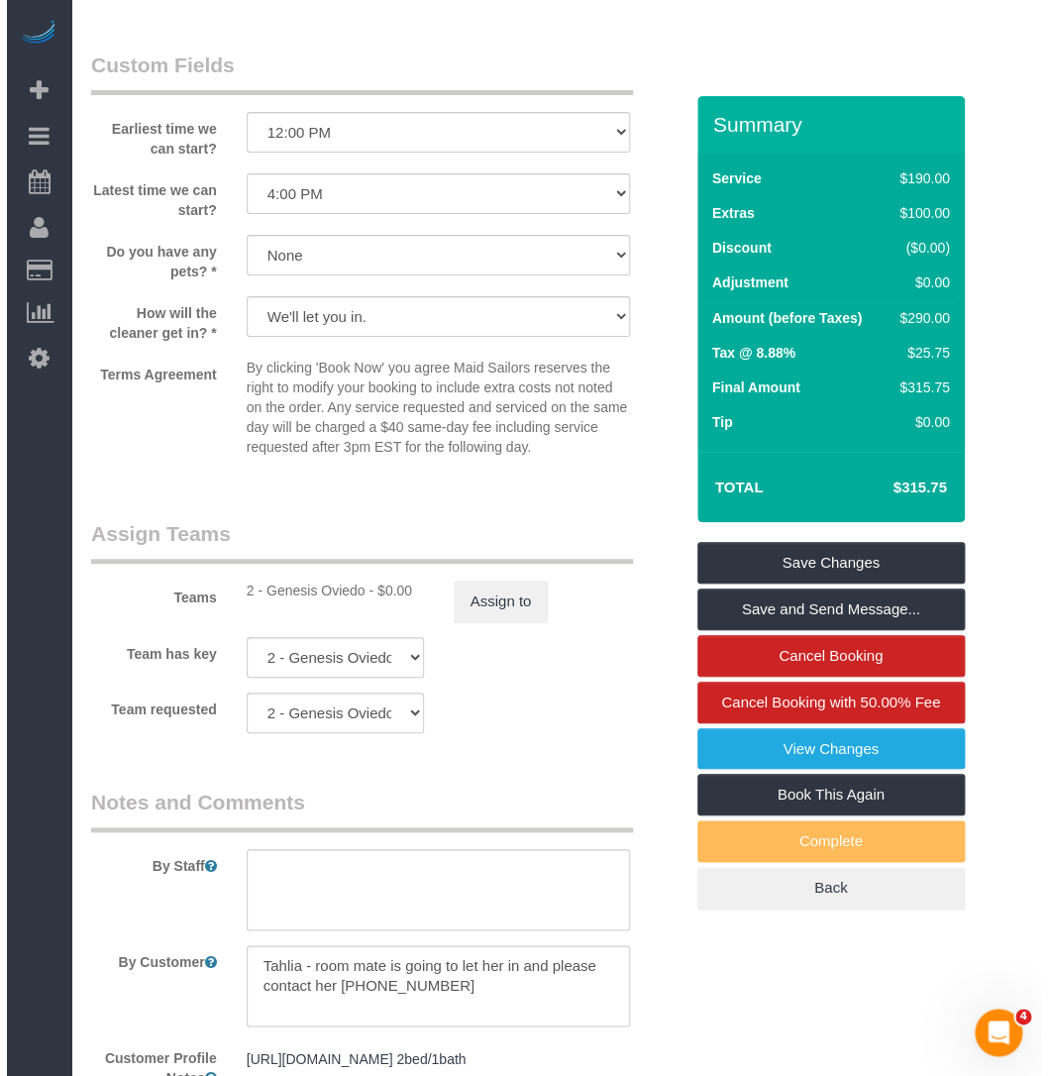
scroll to position [2250, 0]
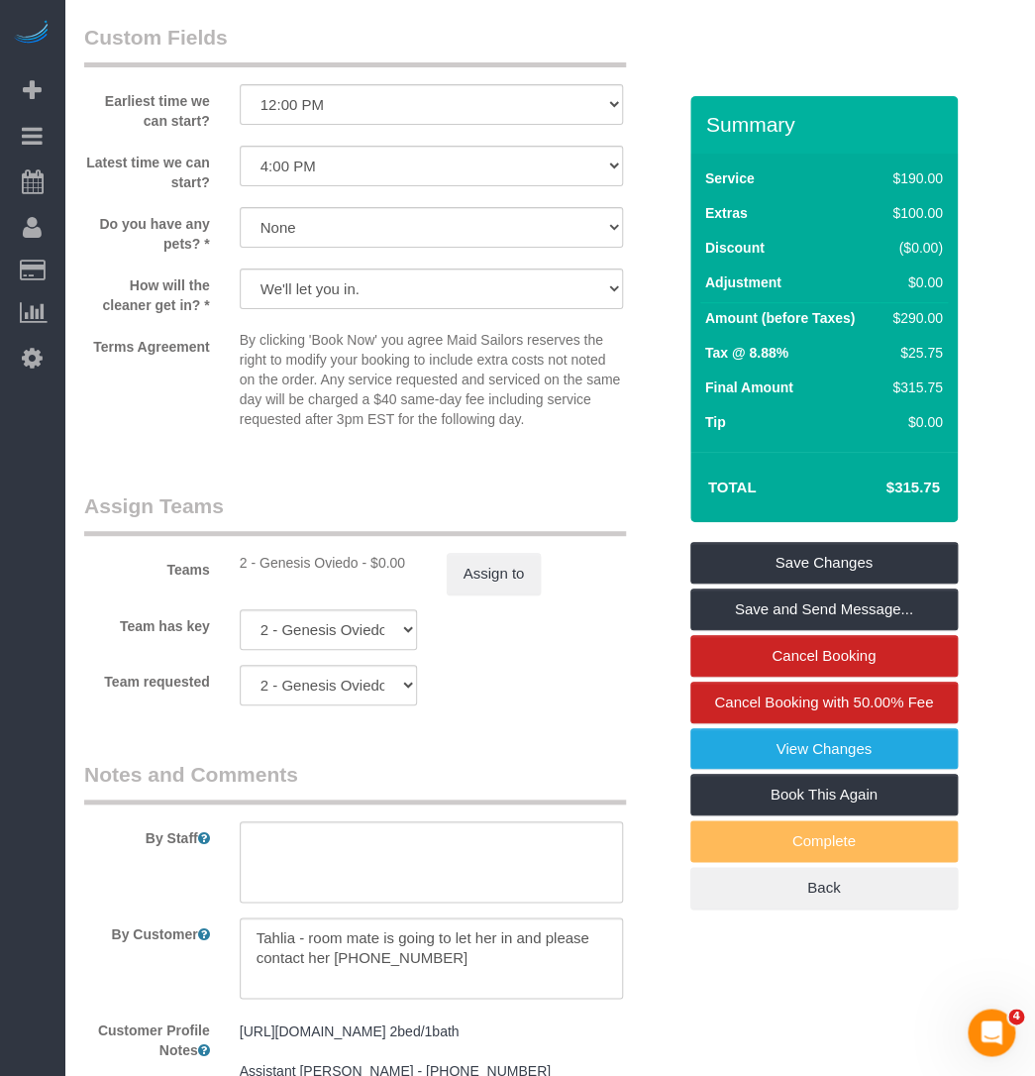
click at [658, 291] on div "How will the cleaner get in? * We'll let you in. Doorman/Front Desk has the key…" at bounding box center [379, 291] width 621 height 47
click at [466, 577] on button "Assign to" at bounding box center [494, 574] width 95 height 42
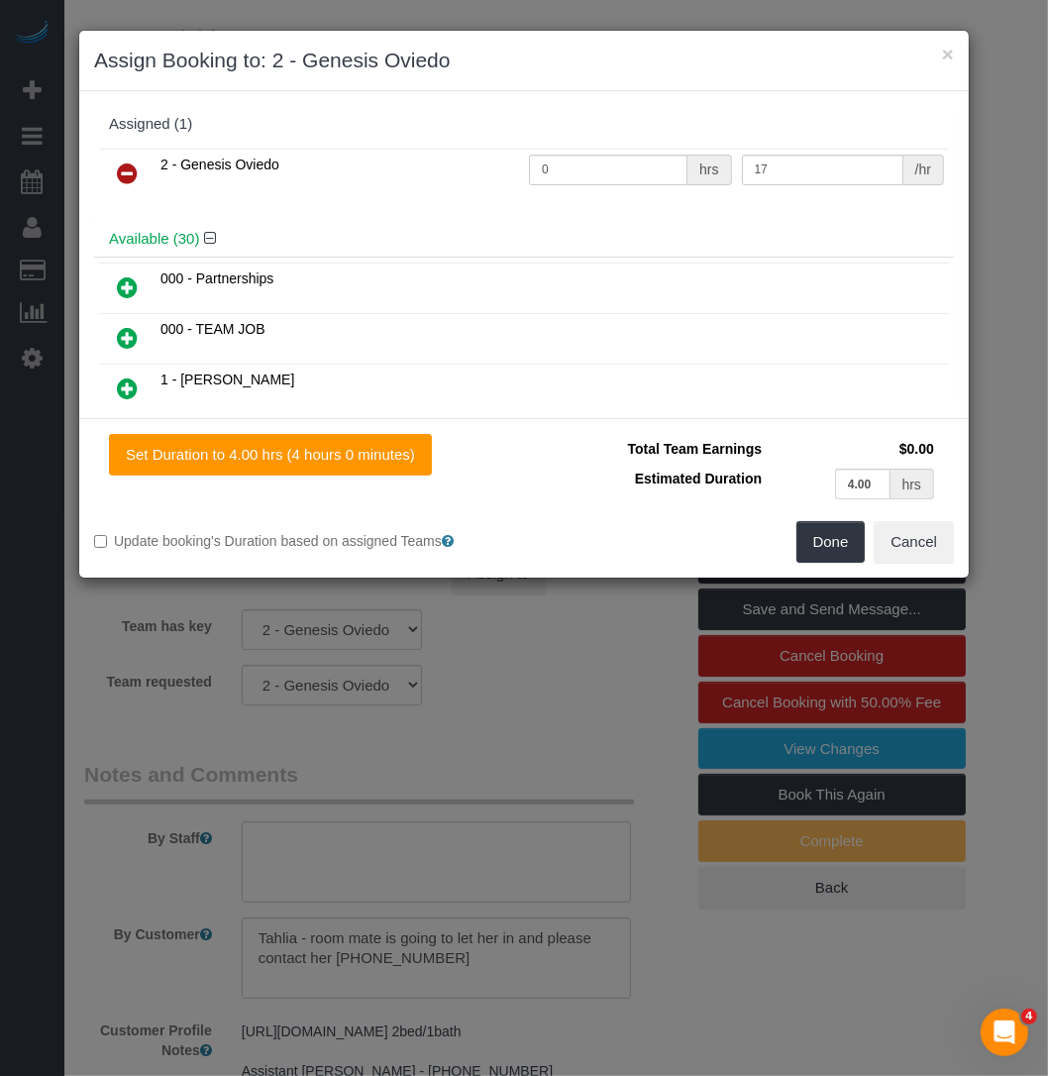
click at [129, 169] on icon at bounding box center [127, 173] width 21 height 24
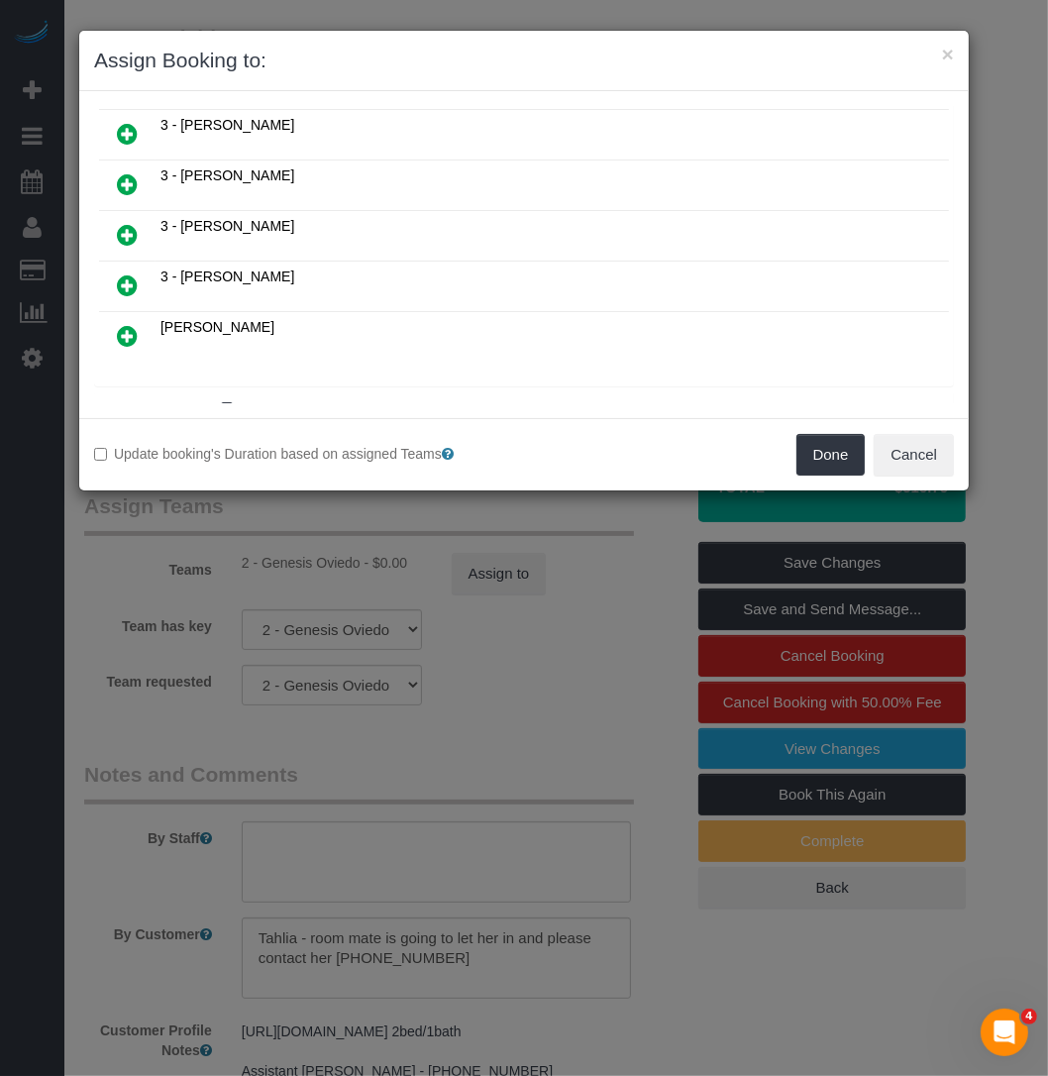
scroll to position [1433, 0]
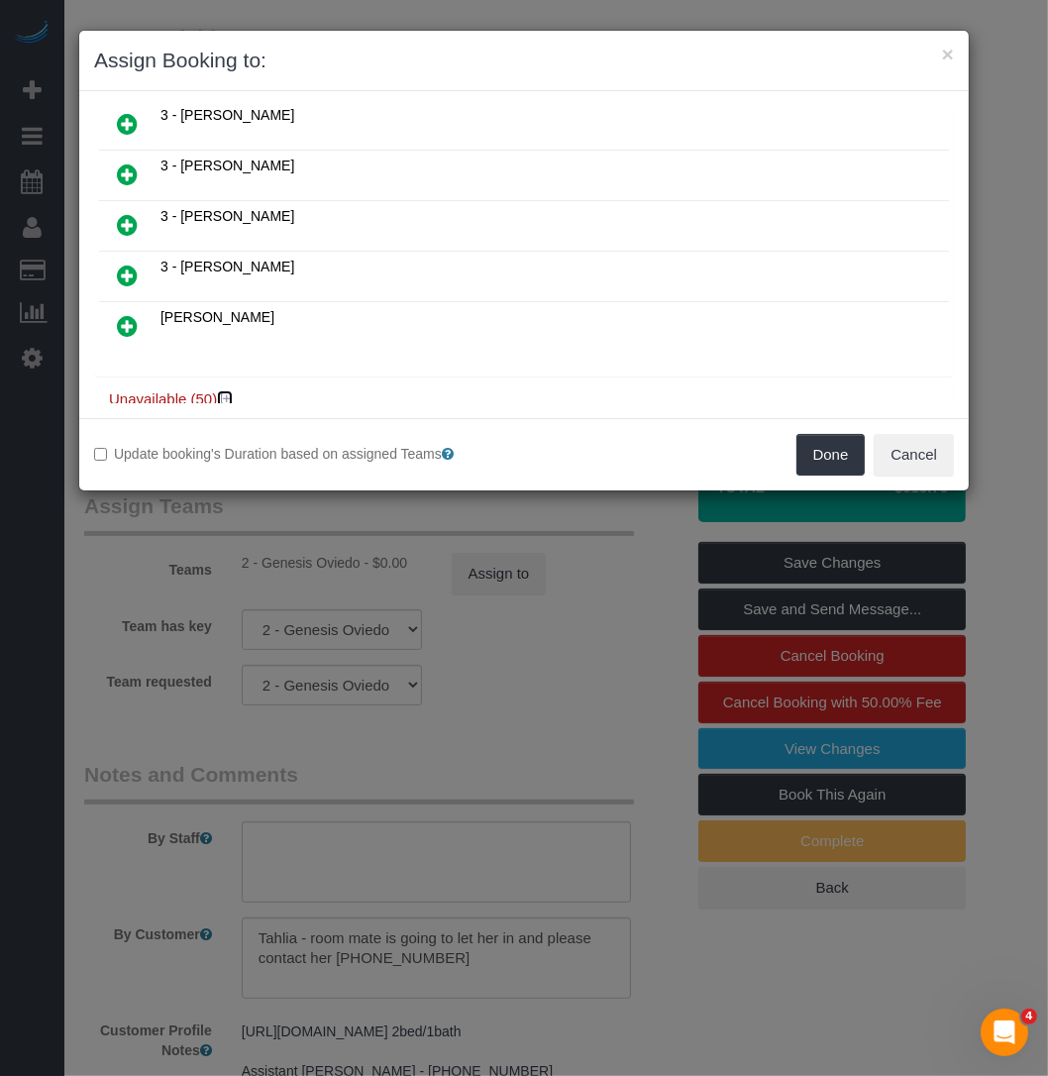
click at [230, 391] on icon at bounding box center [227, 398] width 12 height 15
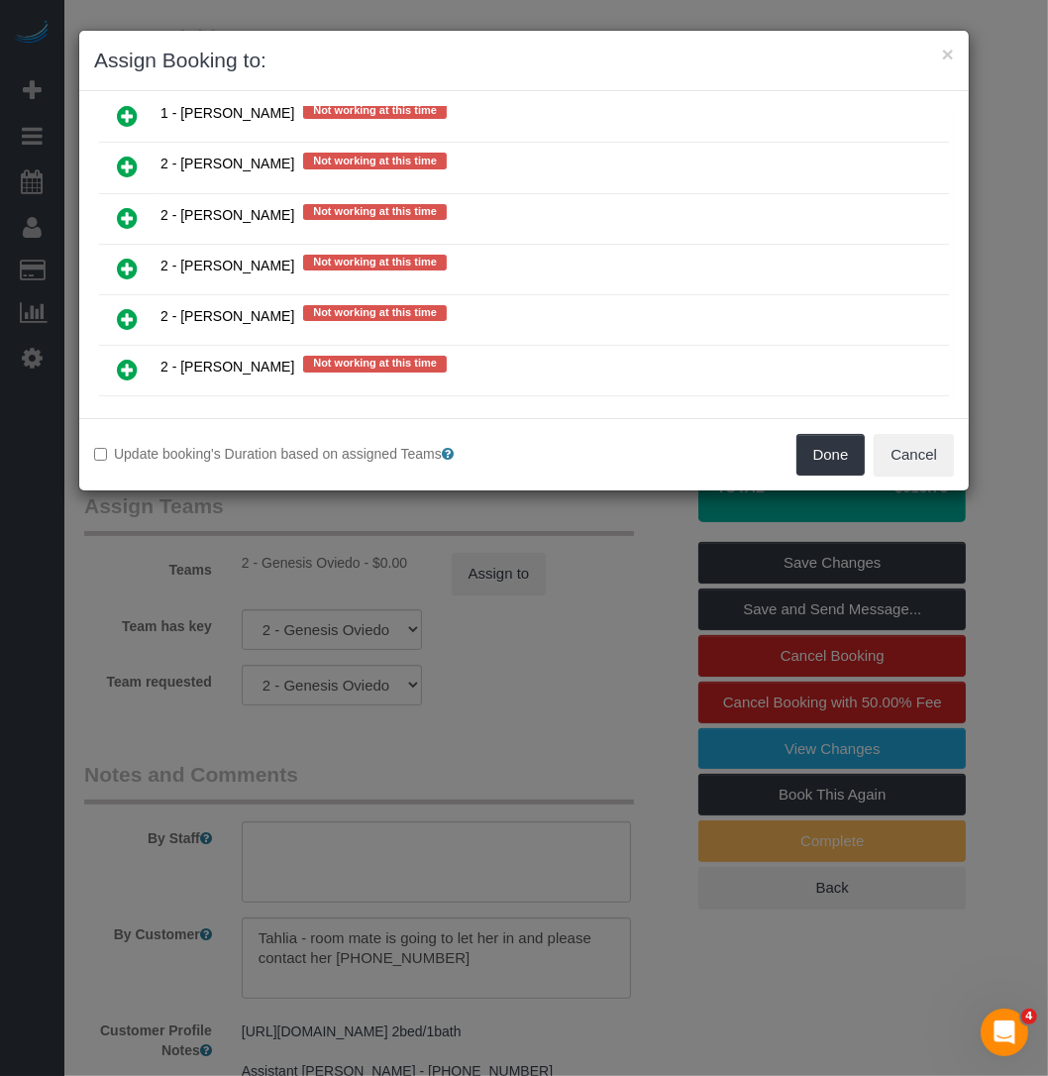
click at [138, 300] on link at bounding box center [127, 320] width 47 height 40
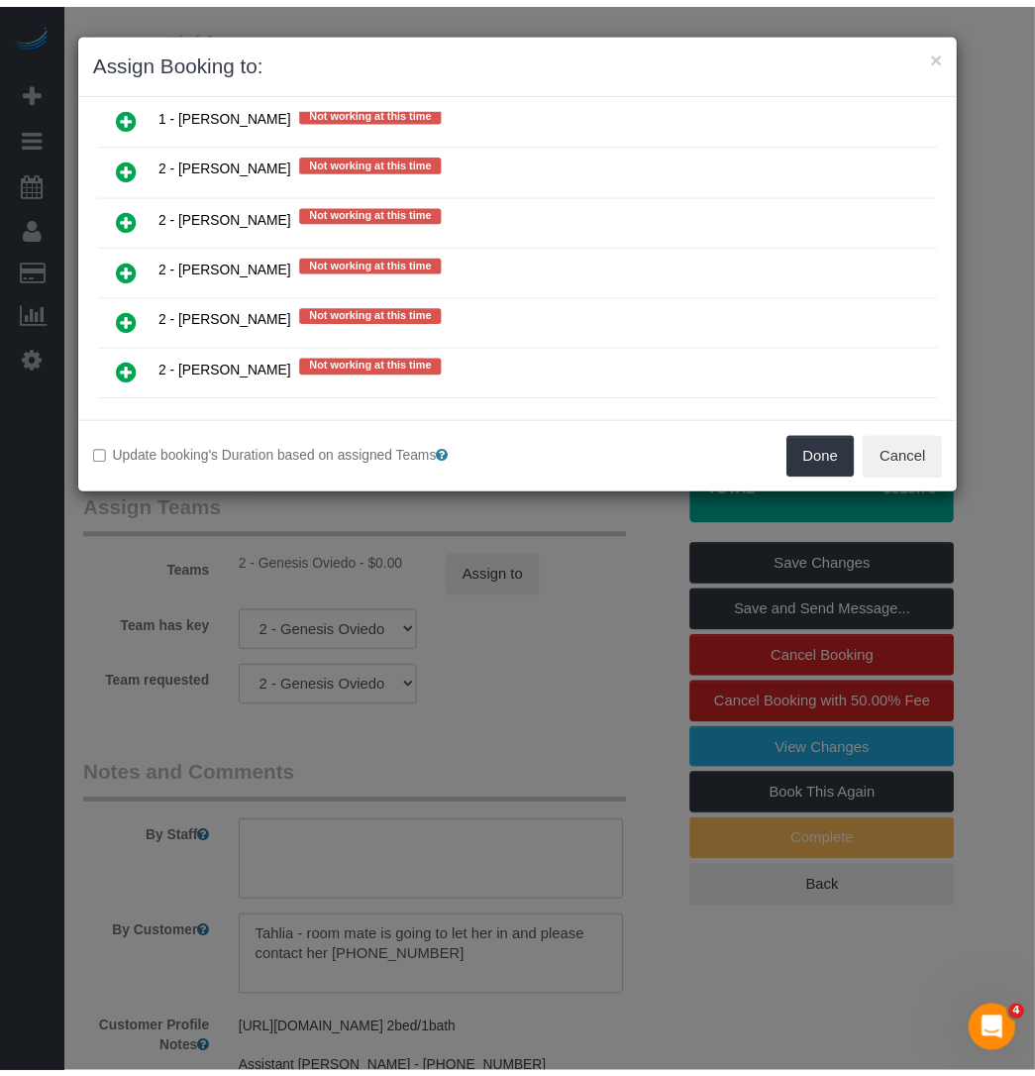
scroll to position [2892, 0]
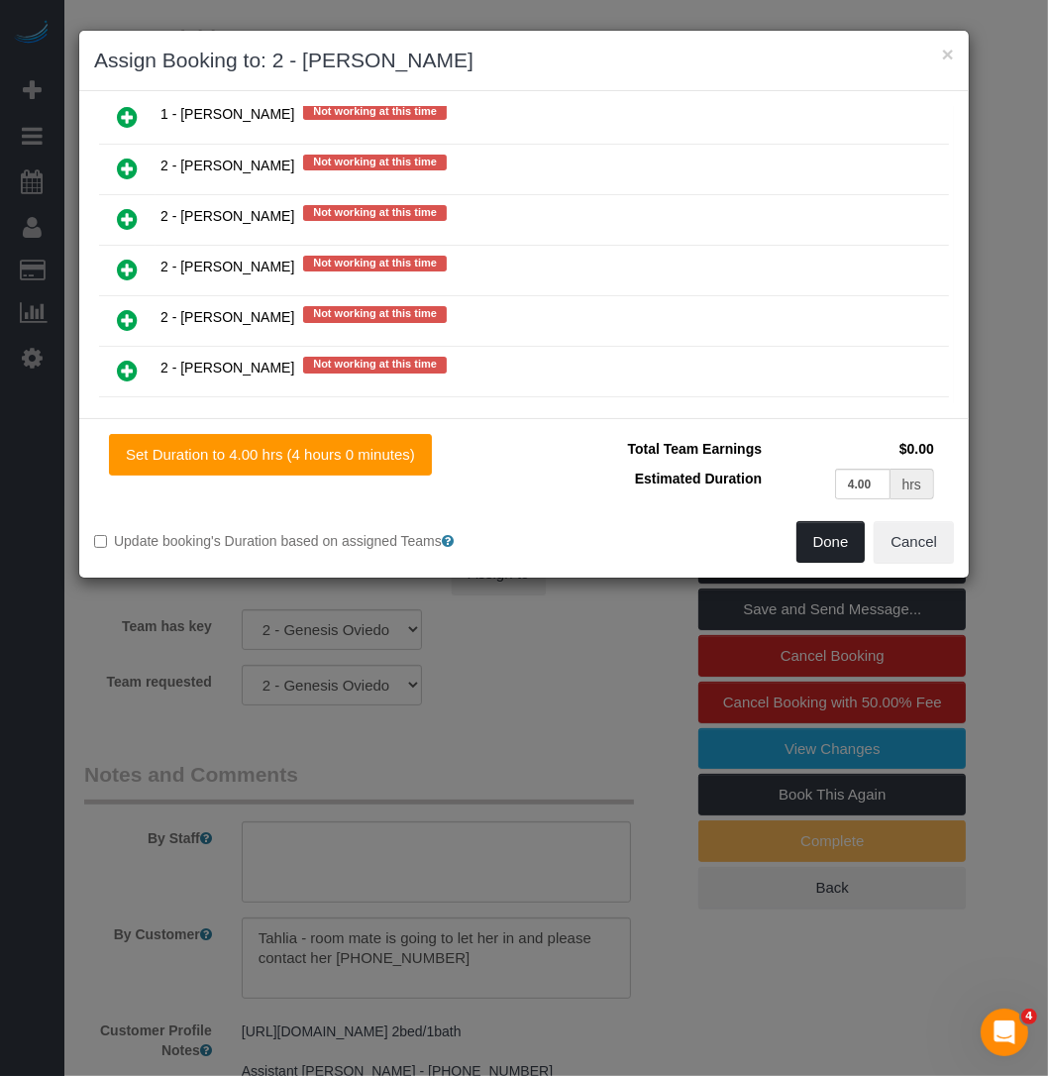
click at [832, 545] on button "Done" at bounding box center [830, 542] width 69 height 42
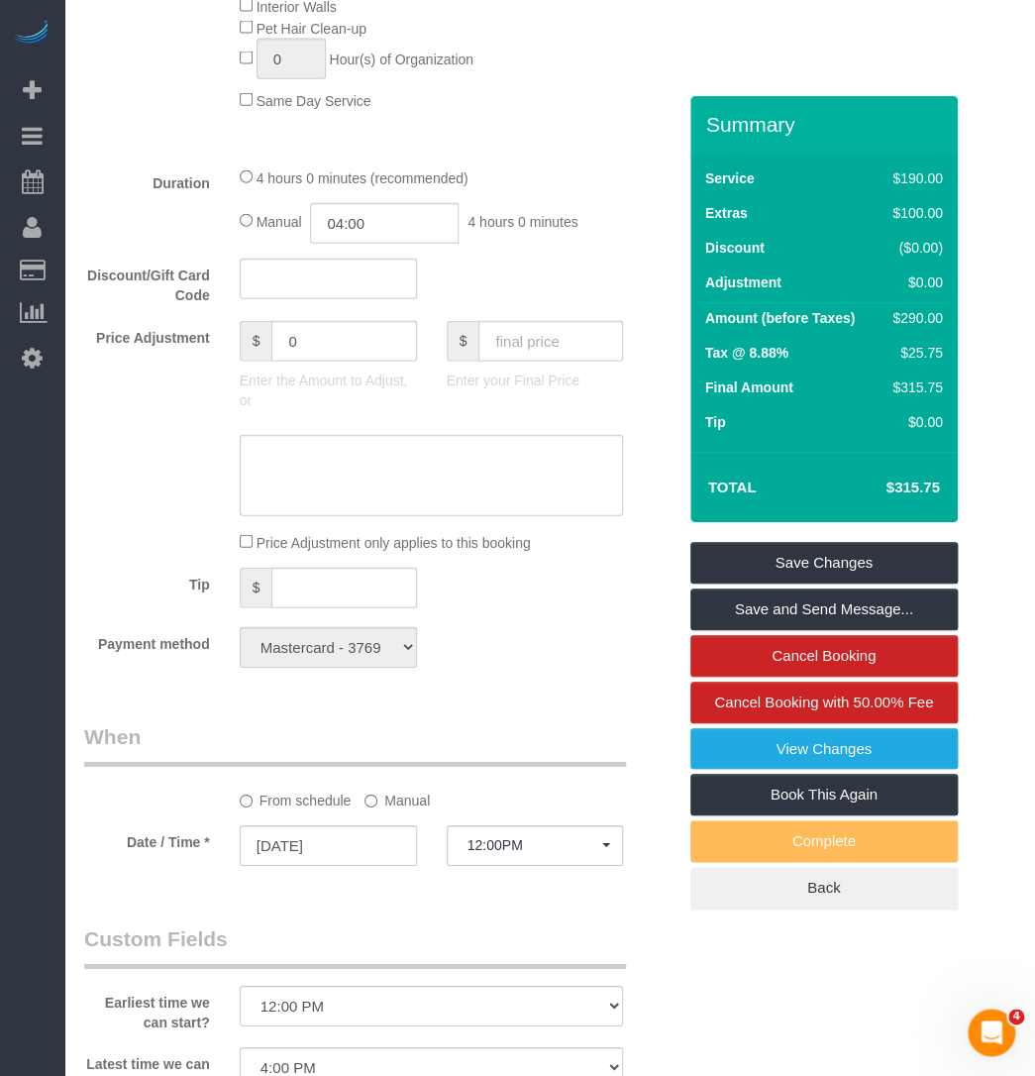
scroll to position [1620, 0]
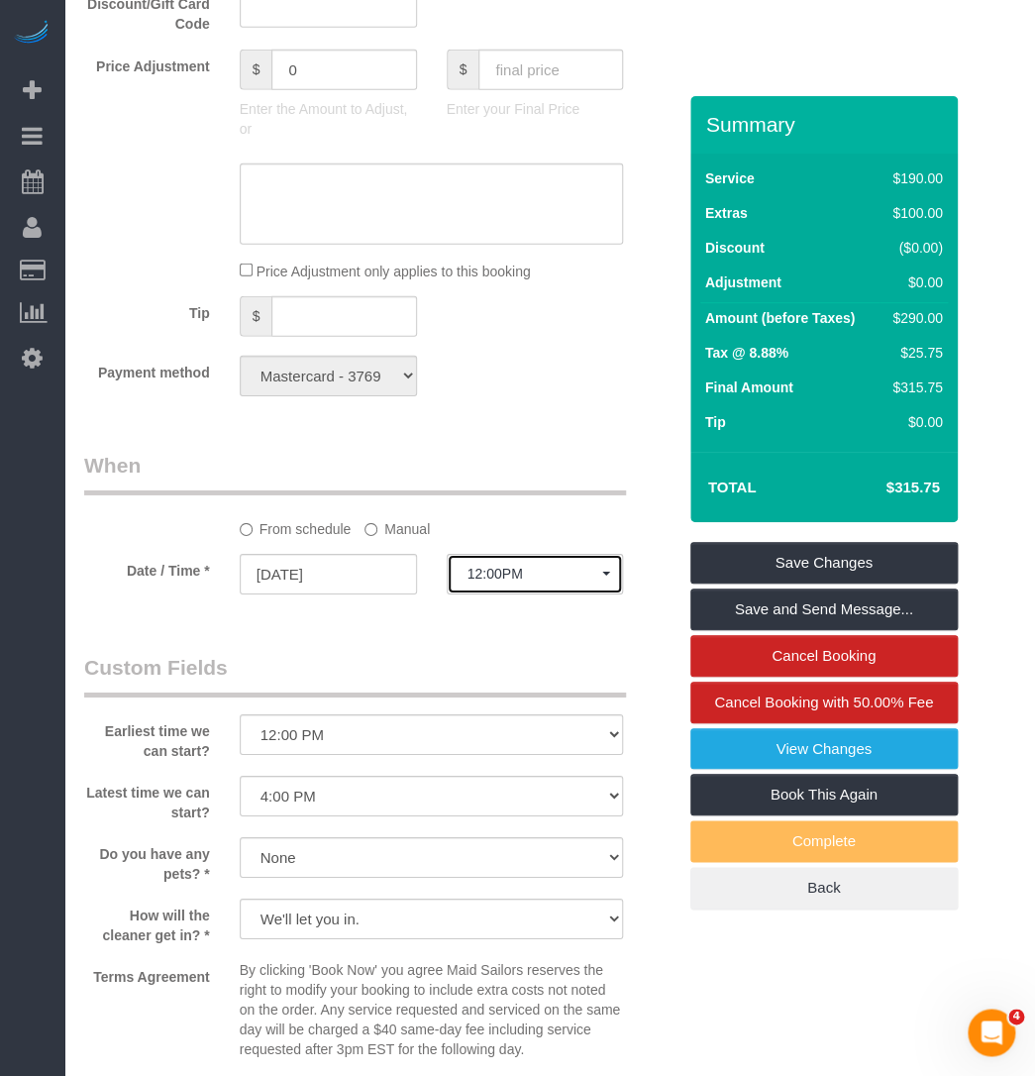
click at [554, 574] on span "12:00PM" at bounding box center [535, 574] width 136 height 16
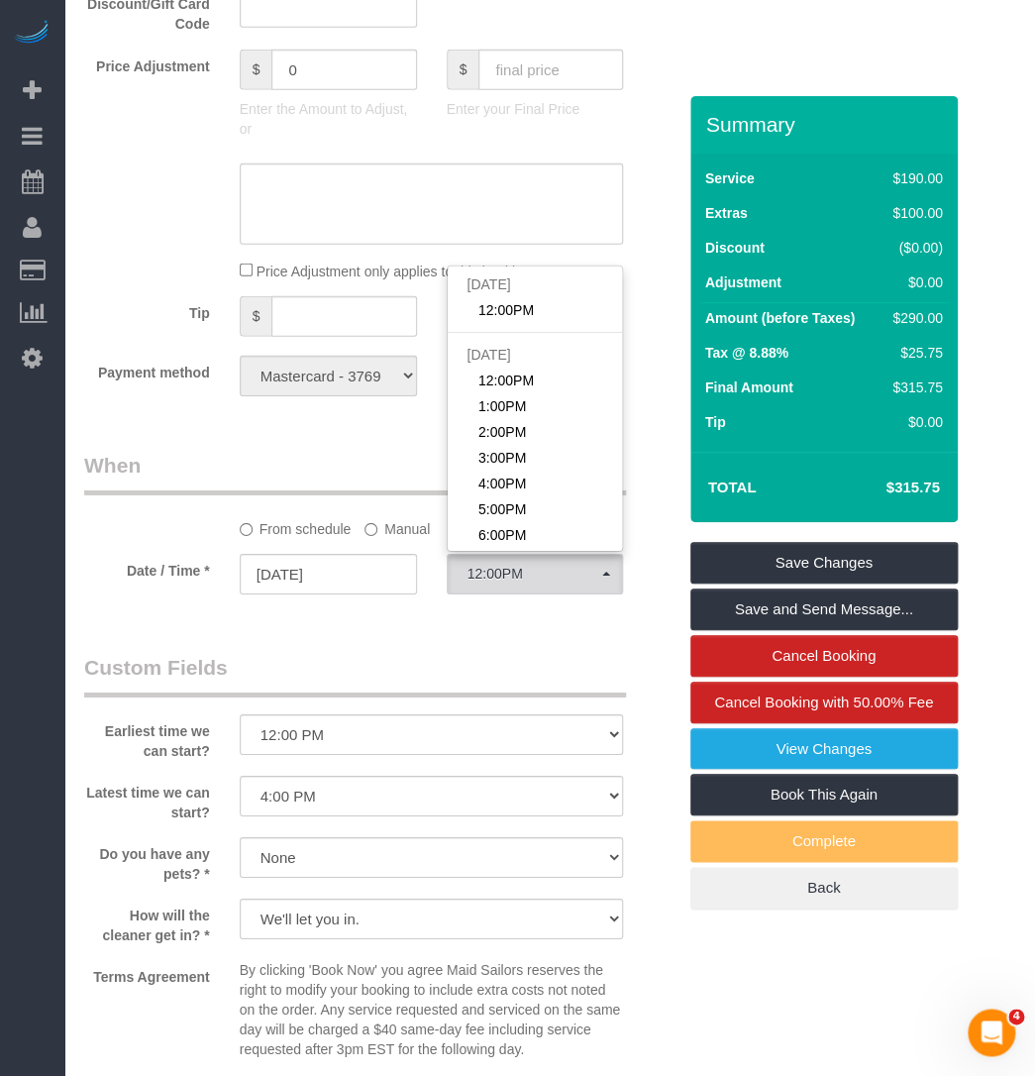
click at [465, 613] on fieldset "When From schedule Manual Date / Time * 08/23/2025 12:00PM Sat August 23rd 12:0…" at bounding box center [379, 532] width 591 height 162
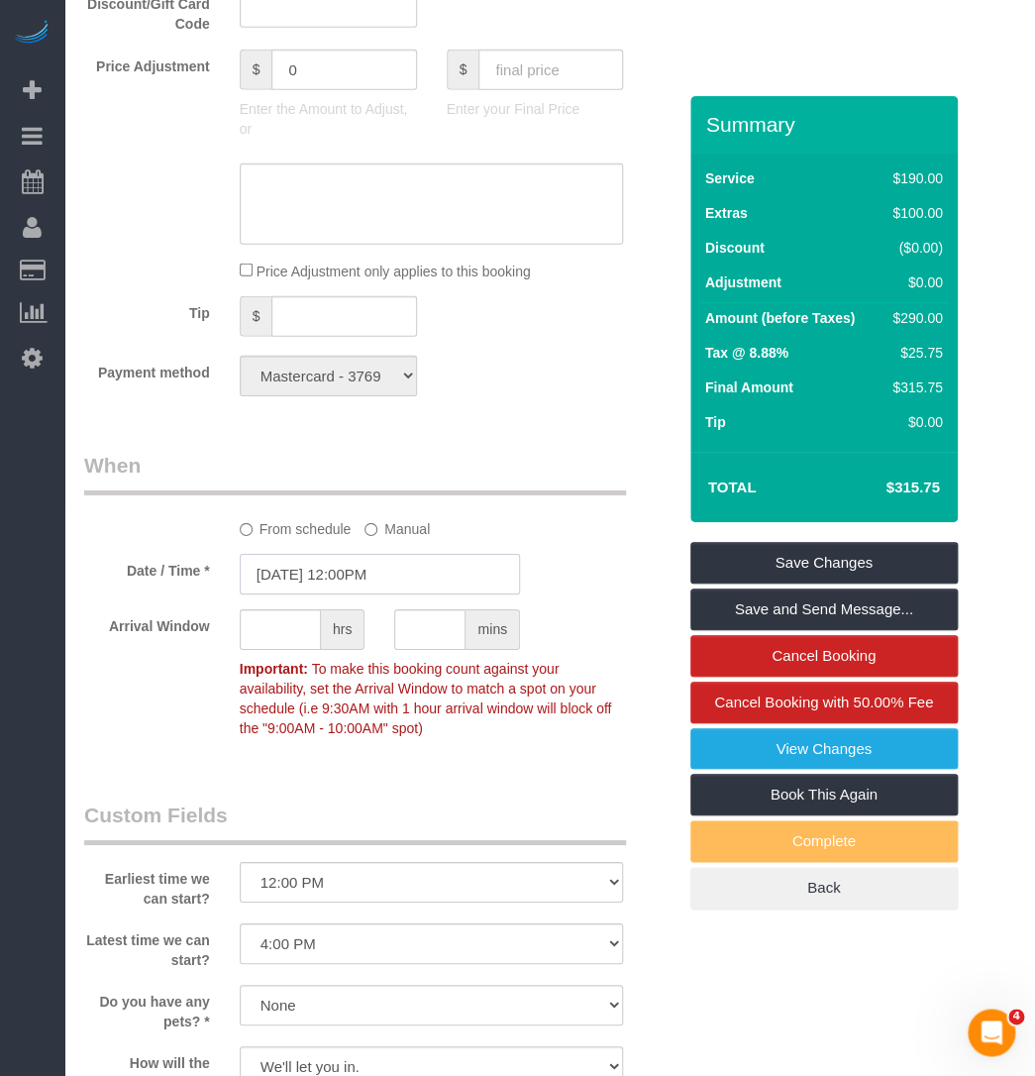
click at [373, 579] on input "08/23/2025 12:00PM" at bounding box center [380, 574] width 280 height 41
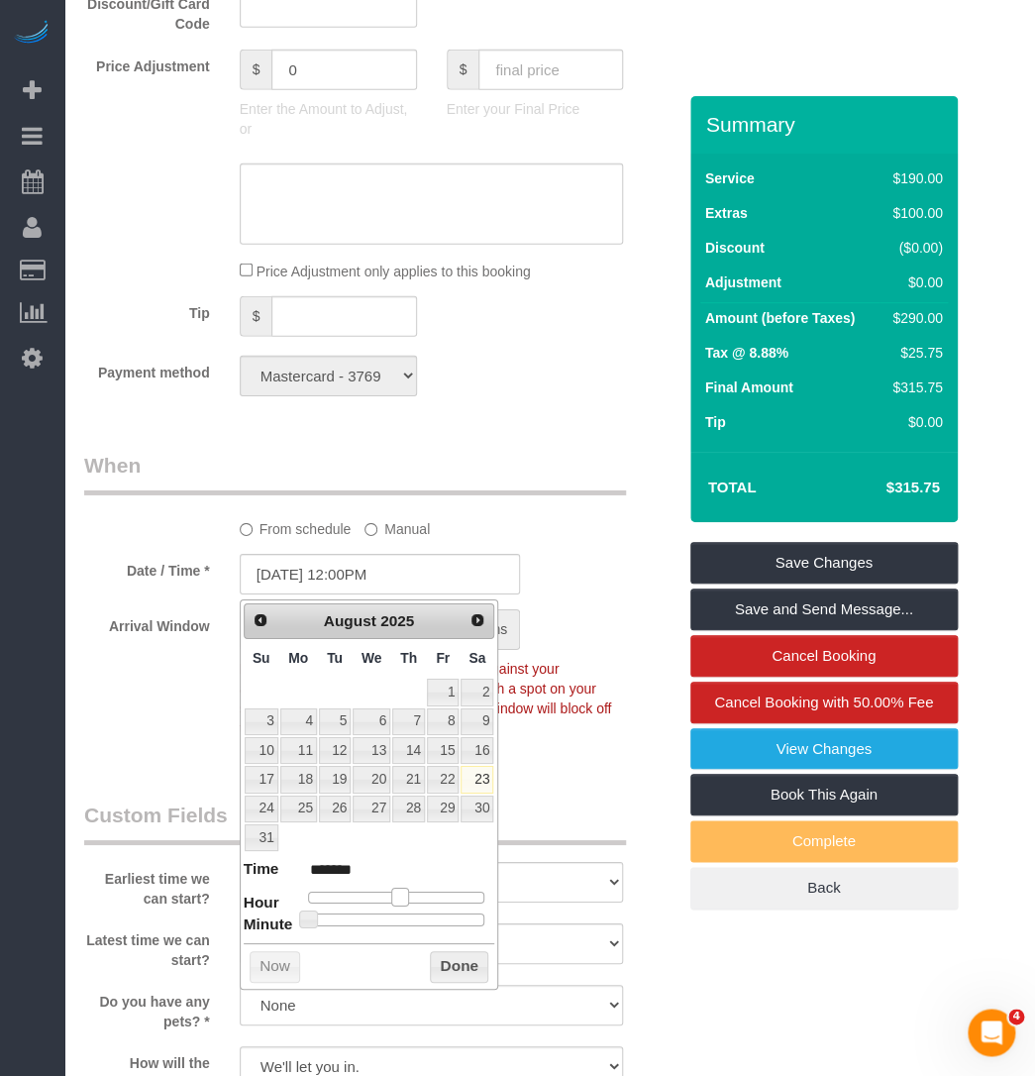
type input "08/23/2025 1:00PM"
type input "******"
type input "08/23/2025 2:00PM"
type input "******"
drag, startPoint x: 408, startPoint y: 894, endPoint x: 426, endPoint y: 900, distance: 18.8
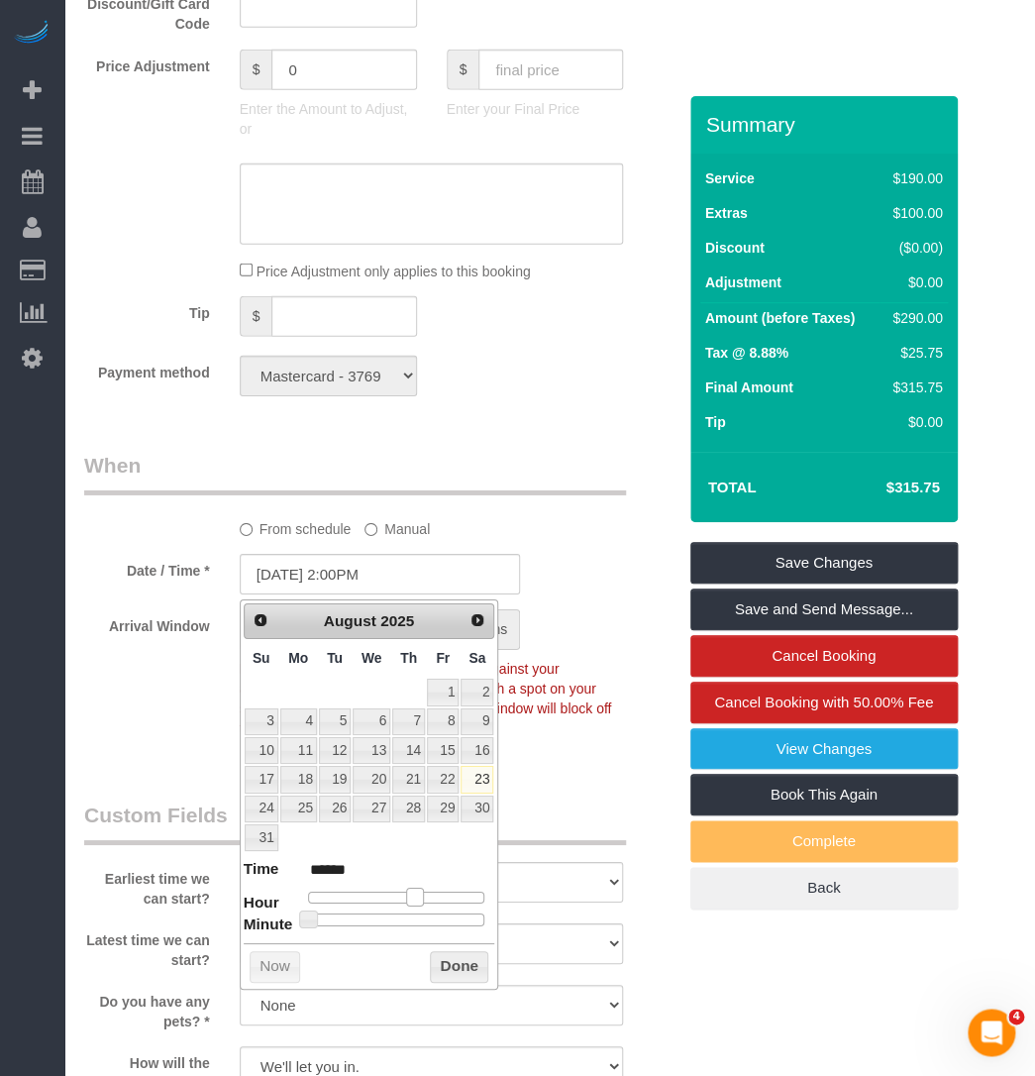
click at [426, 900] on div at bounding box center [396, 897] width 177 height 12
type input "08/23/2025 2:30PM"
type input "******"
click at [412, 919] on div at bounding box center [396, 919] width 177 height 12
click at [459, 965] on button "Done" at bounding box center [459, 967] width 58 height 32
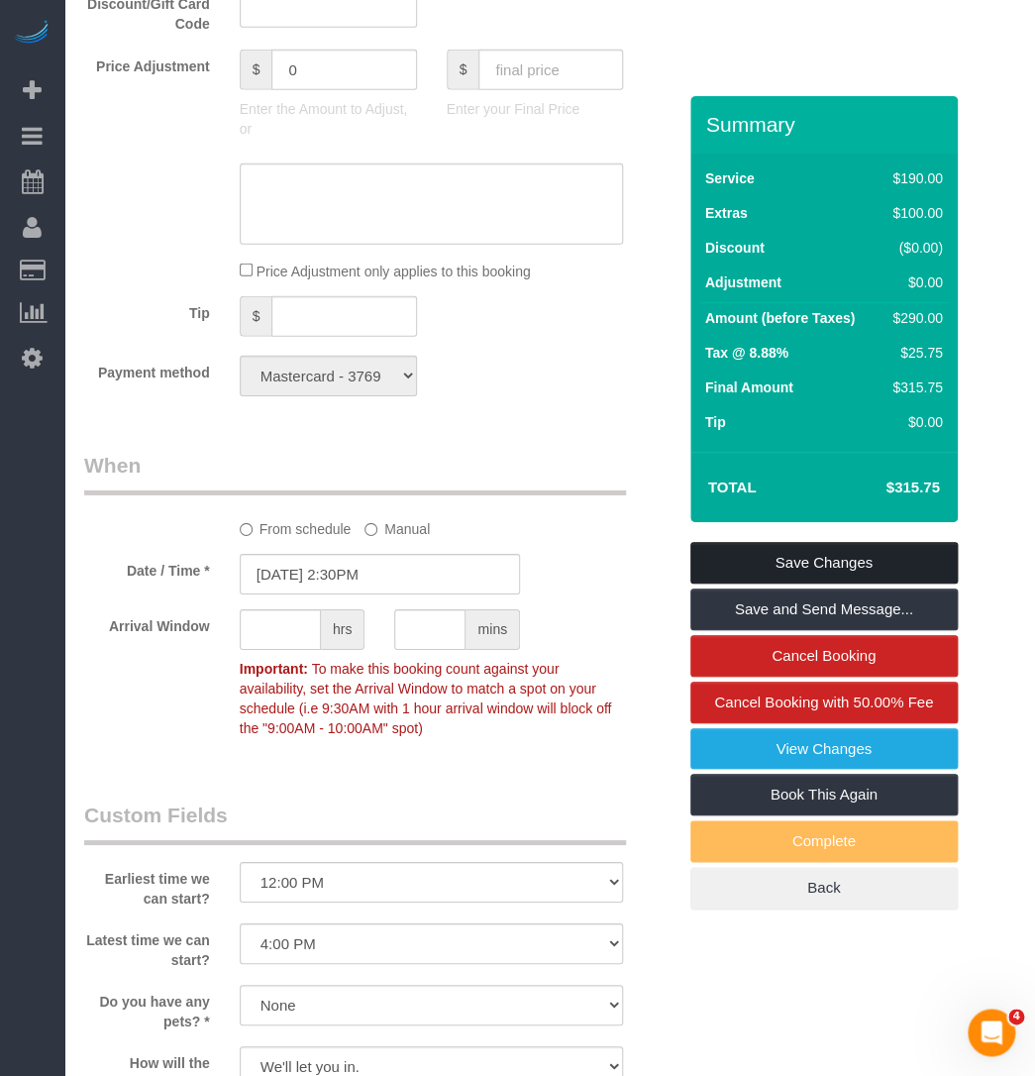
click at [807, 567] on link "Save Changes" at bounding box center [823, 563] width 267 height 42
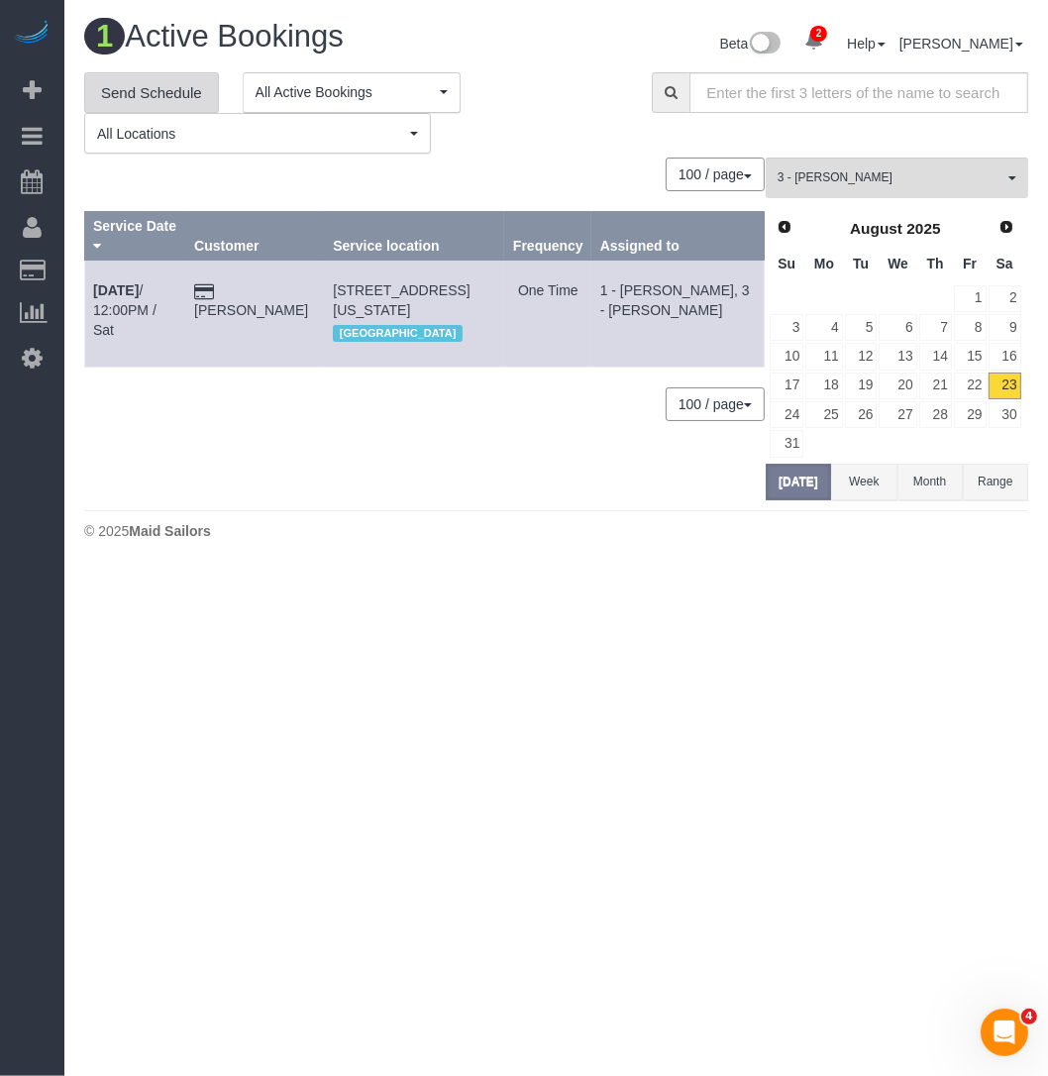
click at [152, 83] on link "Send Schedule" at bounding box center [151, 93] width 135 height 42
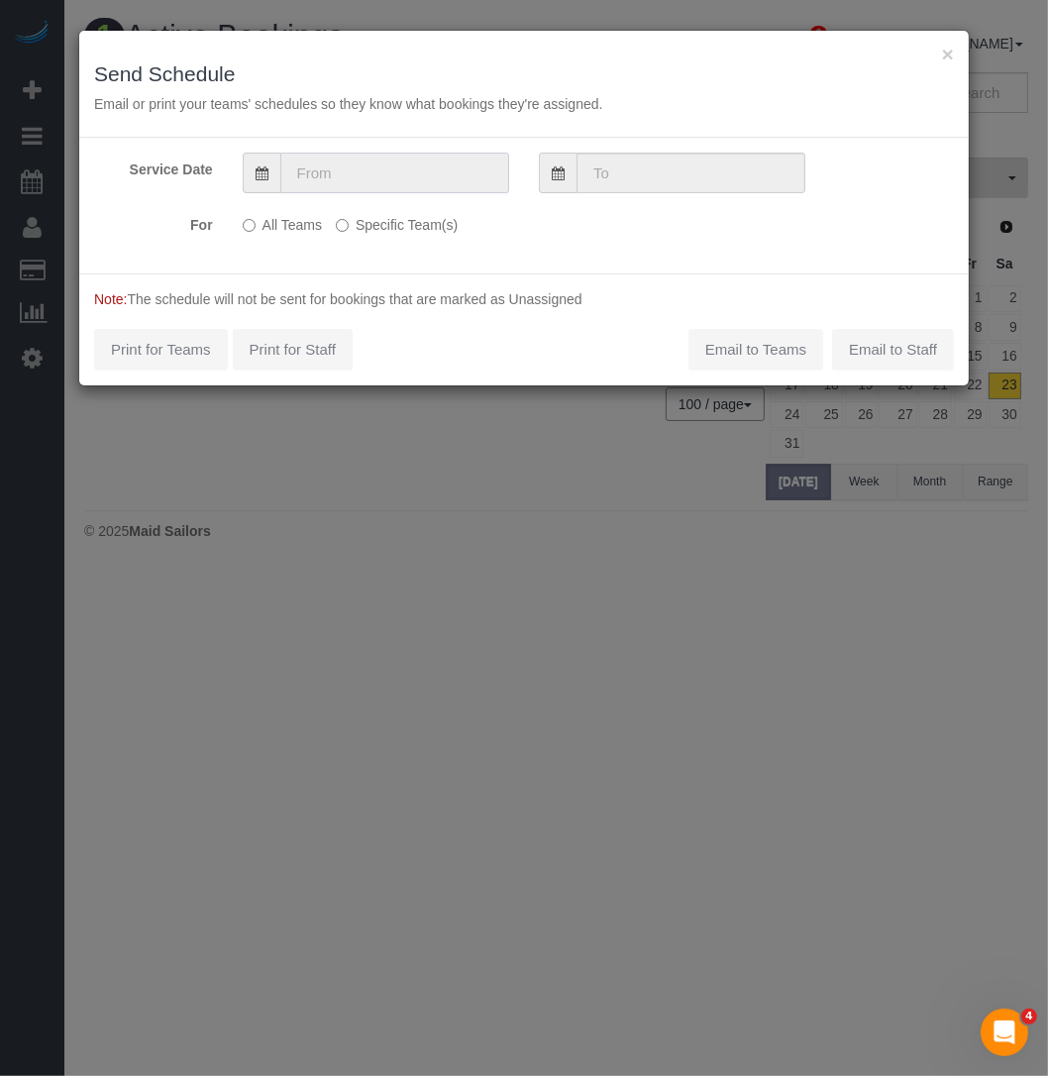
click at [362, 168] on input "text" at bounding box center [394, 173] width 229 height 41
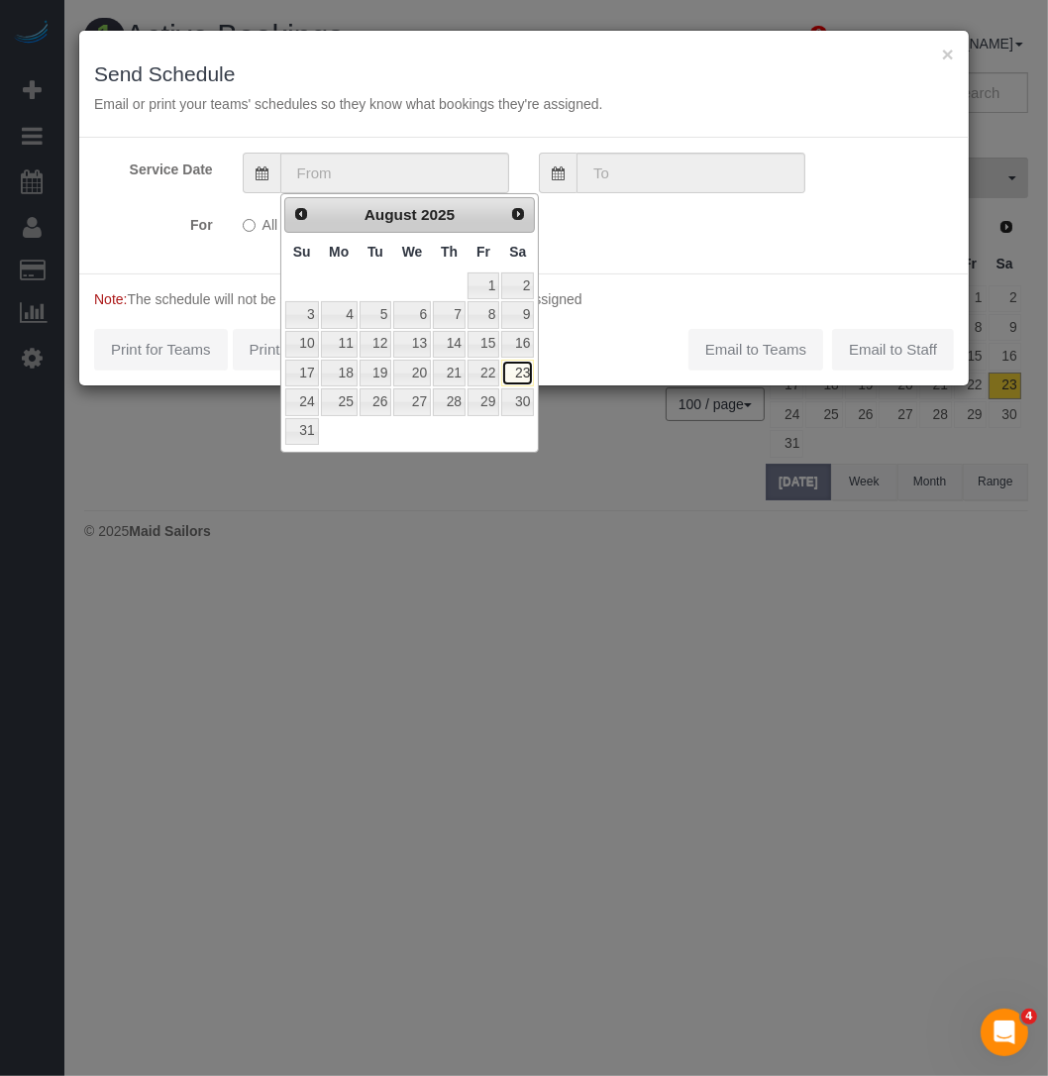
click at [528, 367] on link "23" at bounding box center [517, 373] width 33 height 27
type input "[DATE]"
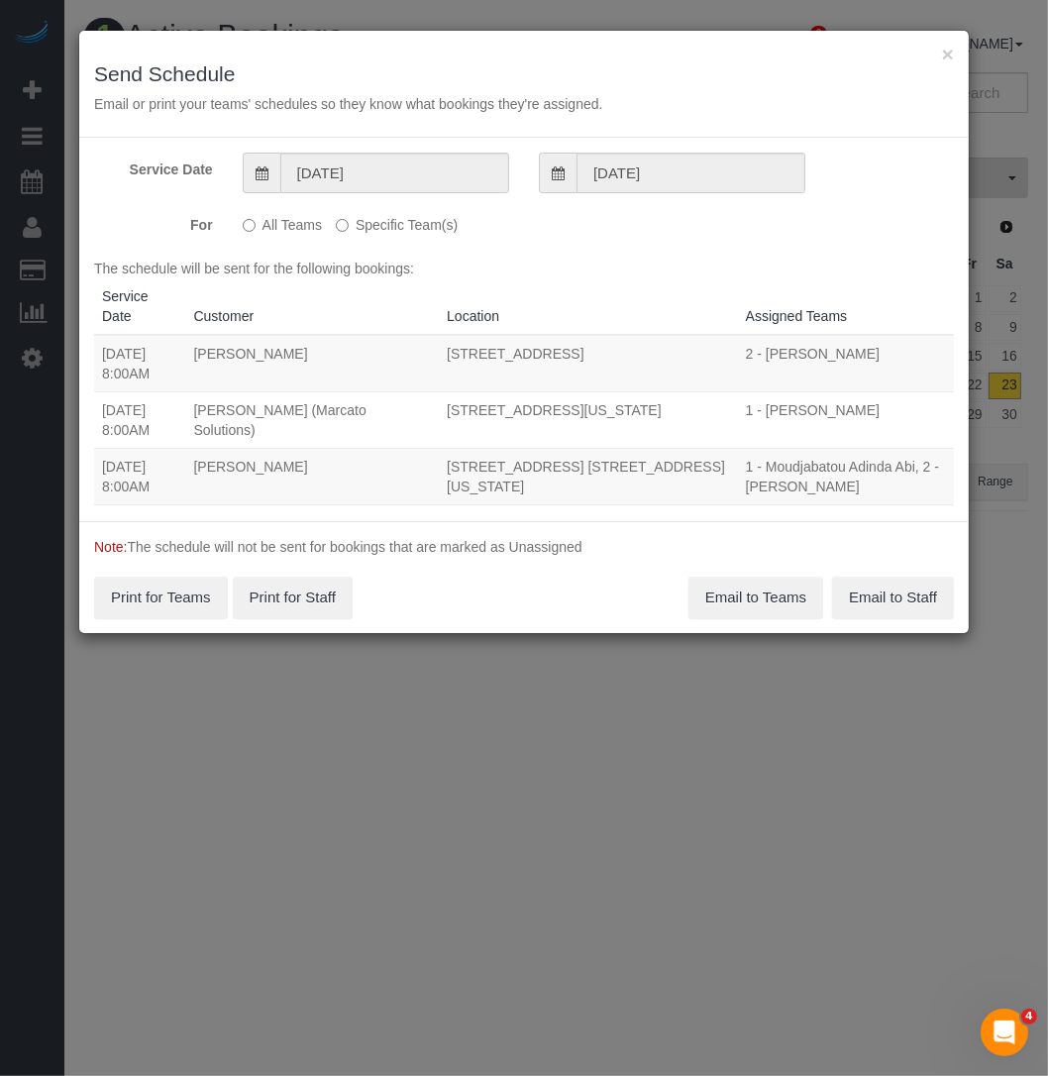
click at [345, 233] on label "Specific Team(s)" at bounding box center [397, 221] width 122 height 27
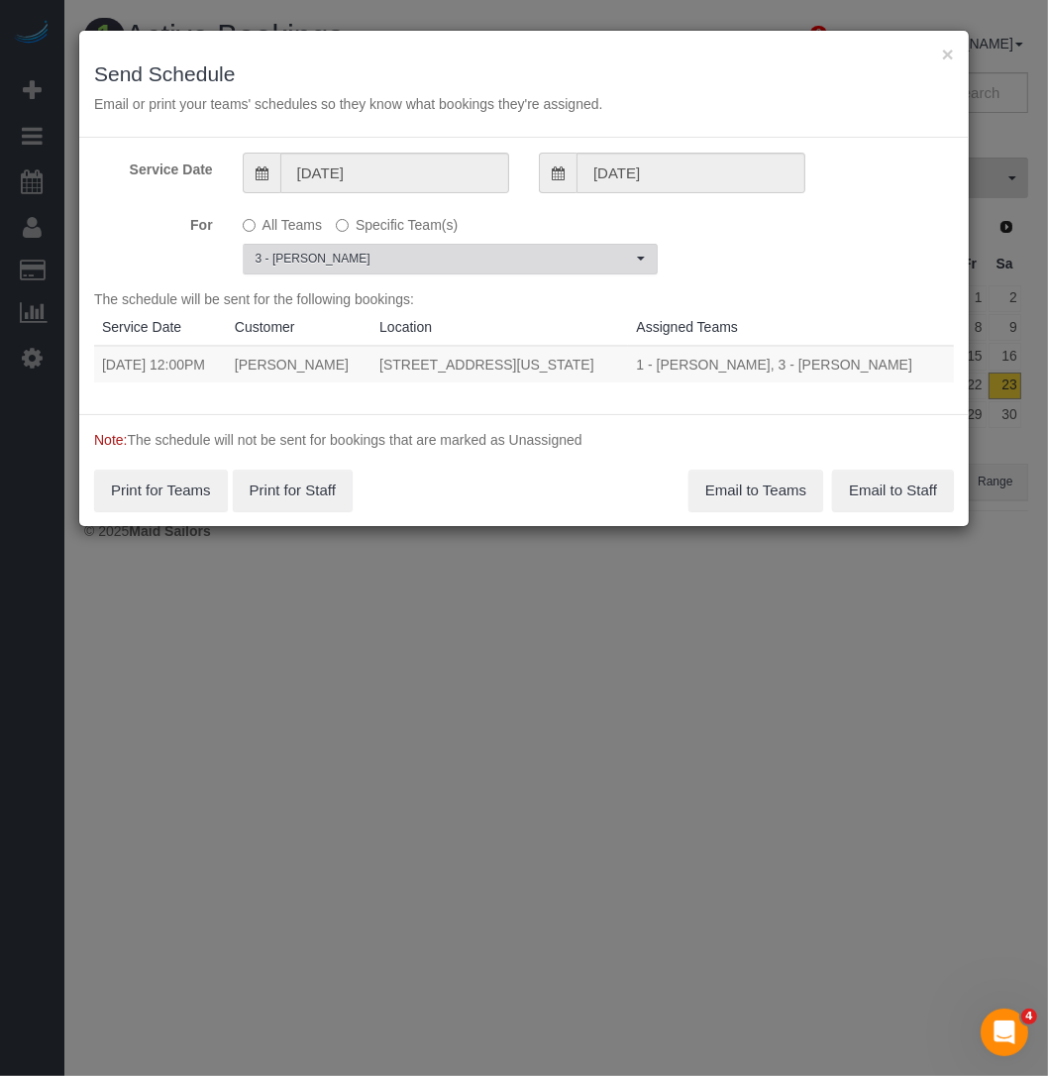
click at [336, 251] on span "3 - [PERSON_NAME]" at bounding box center [444, 259] width 376 height 17
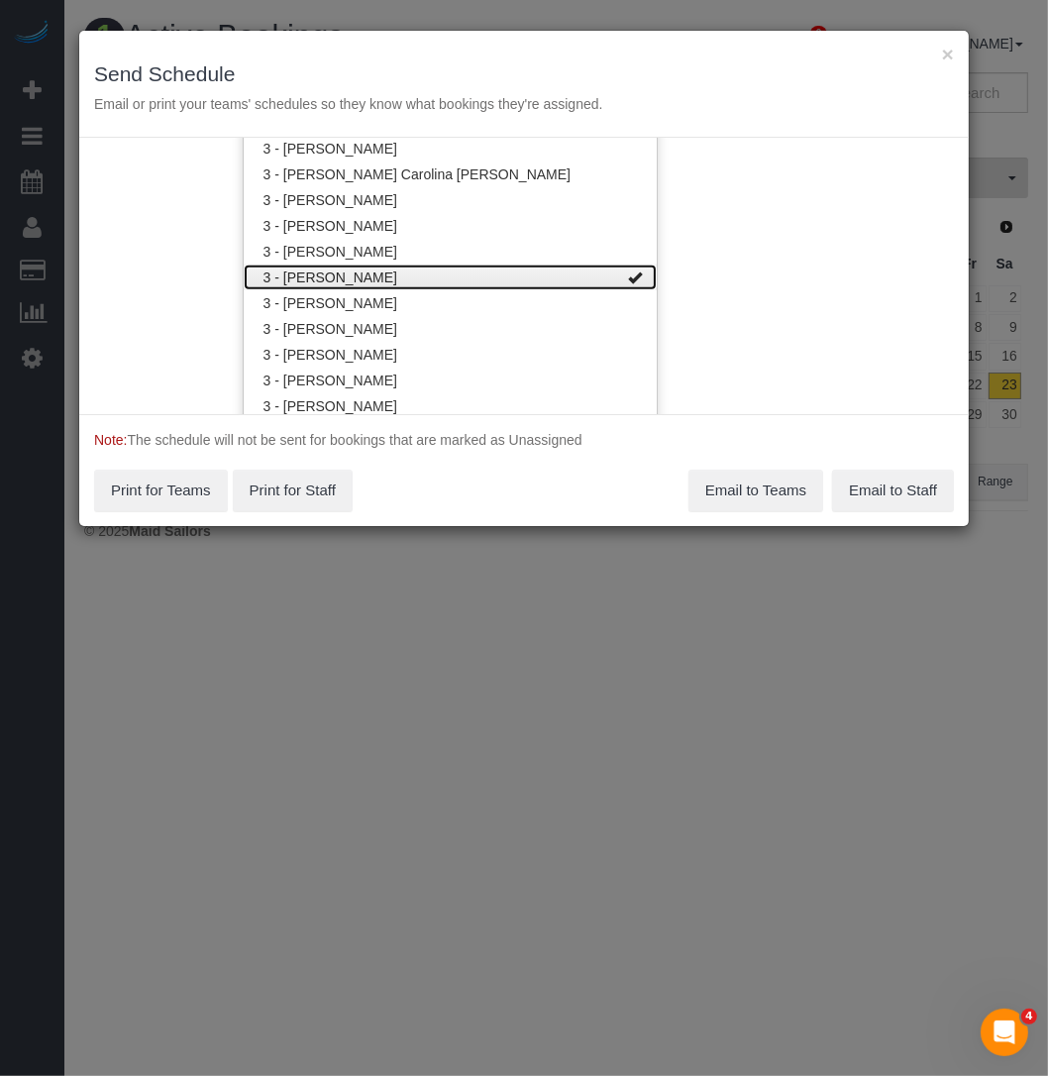
click at [339, 280] on link "3 - [PERSON_NAME]" at bounding box center [450, 277] width 413 height 26
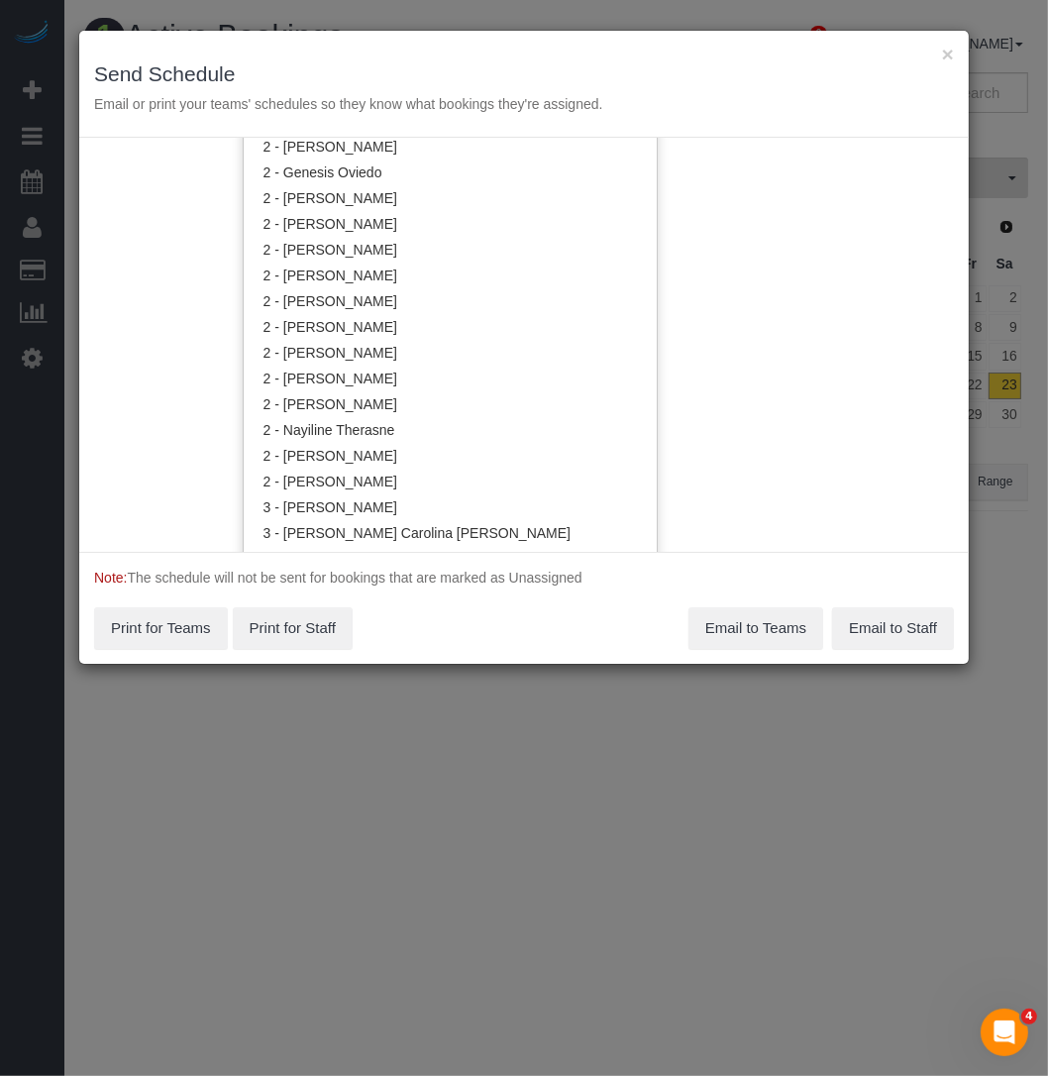
scroll to position [1306, 0]
click at [353, 265] on link "2 - [PERSON_NAME]" at bounding box center [450, 276] width 413 height 26
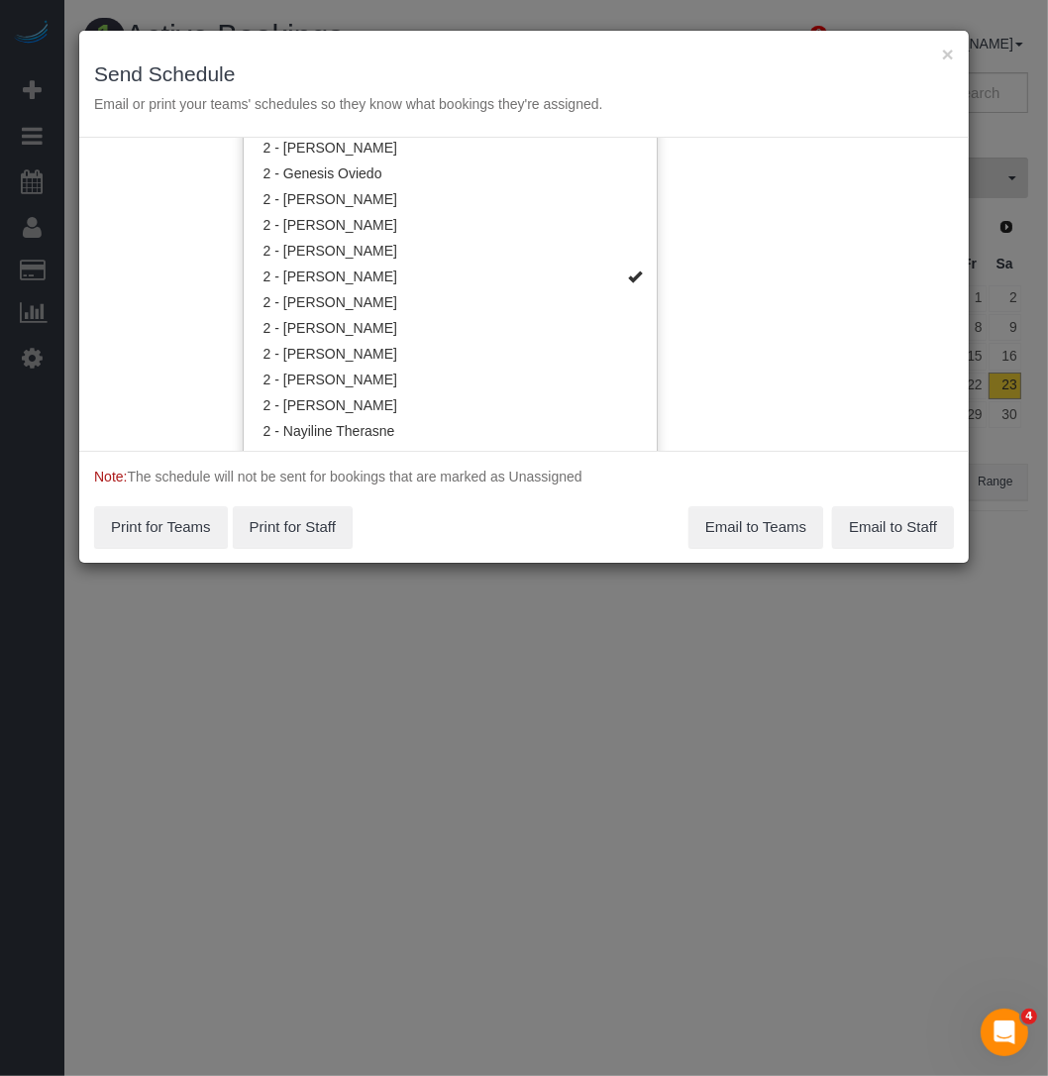
click at [488, 516] on div "Note: The schedule will not be sent for bookings that are marked as Unassigned …" at bounding box center [523, 507] width 889 height 112
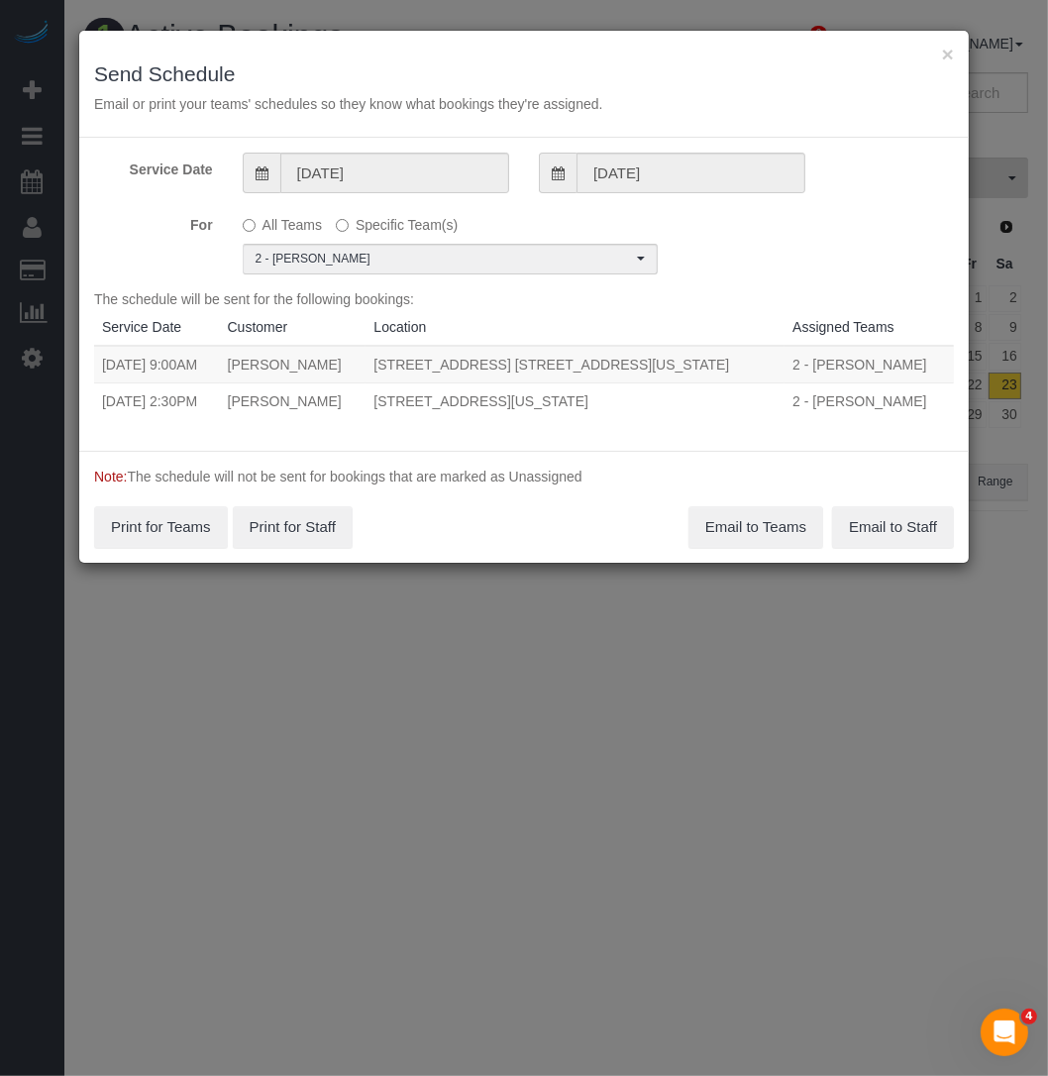
drag, startPoint x: 99, startPoint y: 404, endPoint x: 700, endPoint y: 406, distance: 601.2
click at [700, 406] on tr "08/23/2025 2:30PM Courtenay Valenti 96 Fifth Avenue, Apt.7j, New York, NY 10011…" at bounding box center [524, 400] width 860 height 37
copy tr "08/23/2025 2:30PM Courtenay Valenti 96 Fifth Avenue, Apt.7j, New York, NY 10011"
click at [763, 525] on button "Email to Teams" at bounding box center [755, 527] width 135 height 42
